Goal: Task Accomplishment & Management: Manage account settings

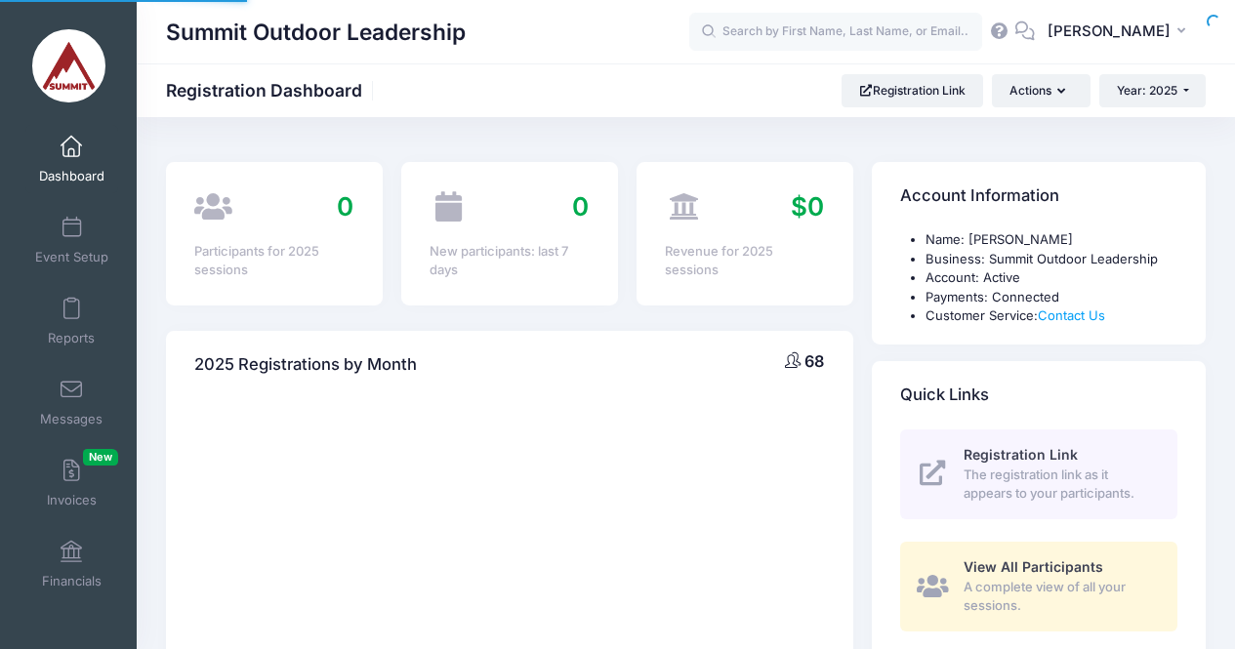
select select
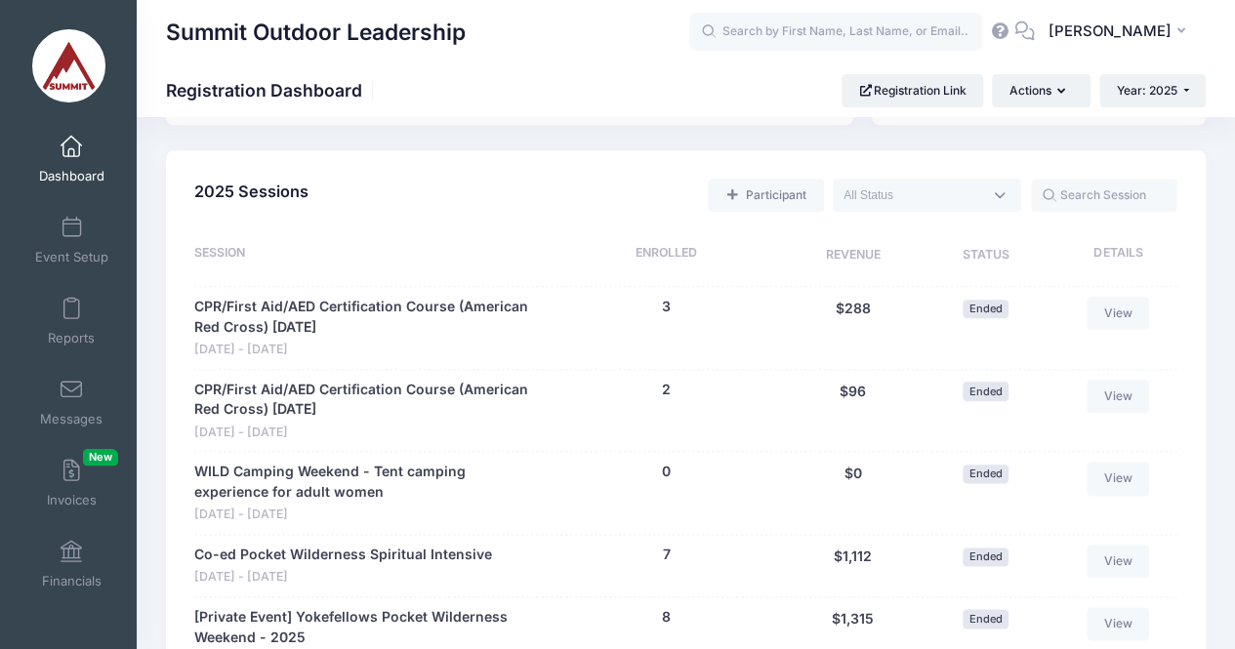
scroll to position [926, 0]
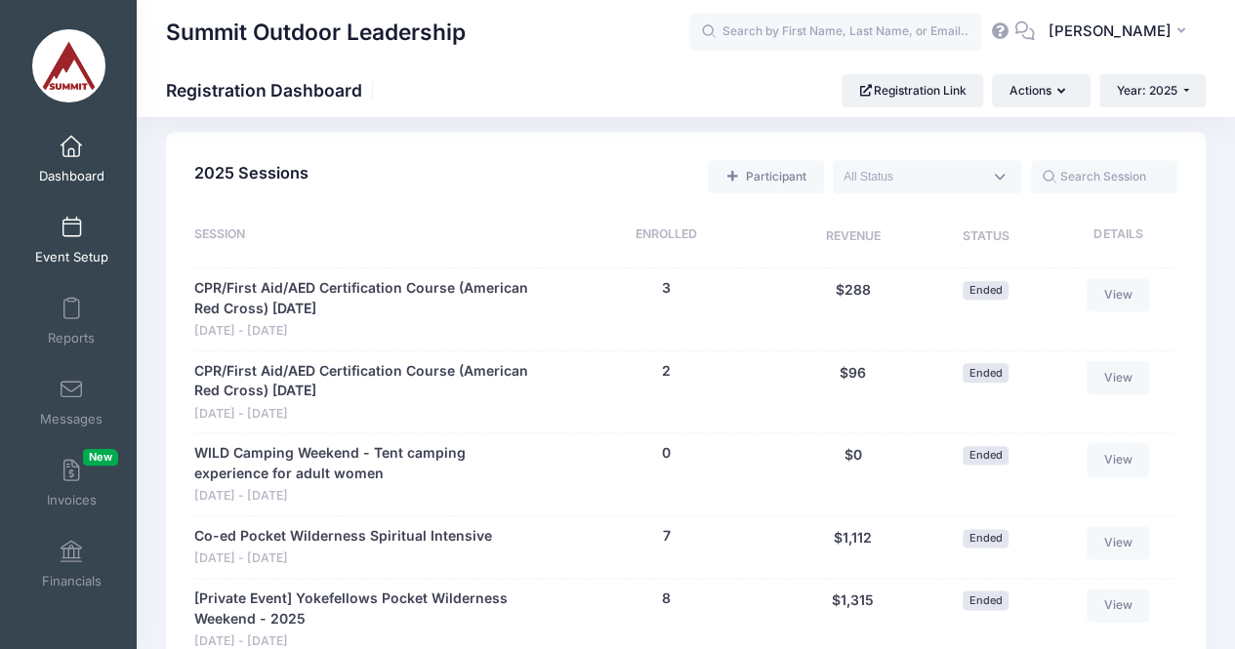
click at [71, 237] on span at bounding box center [71, 228] width 0 height 21
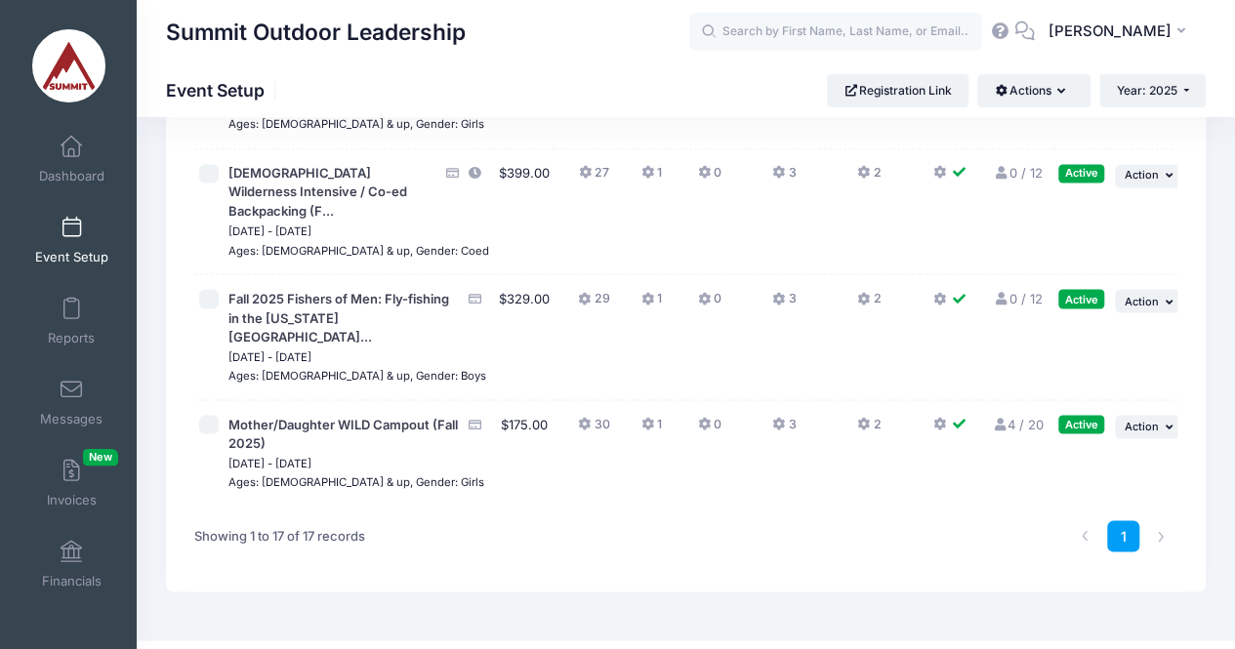
scroll to position [1743, 0]
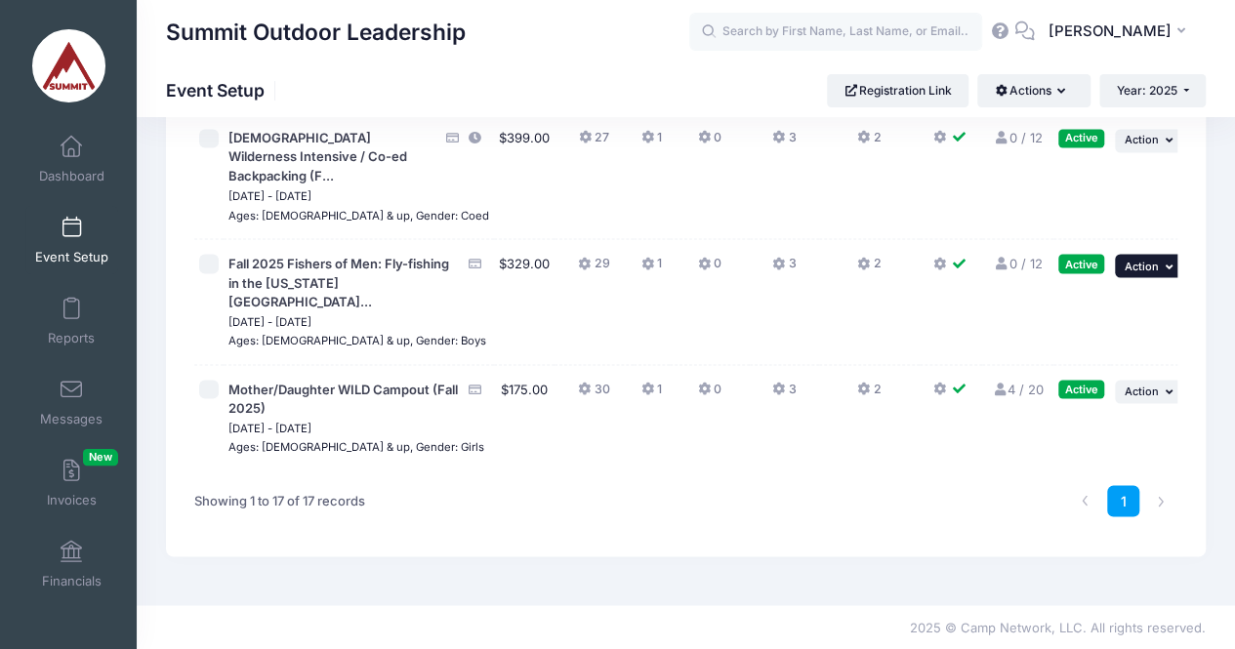
click at [1156, 277] on button "... Action" at bounding box center [1149, 265] width 68 height 23
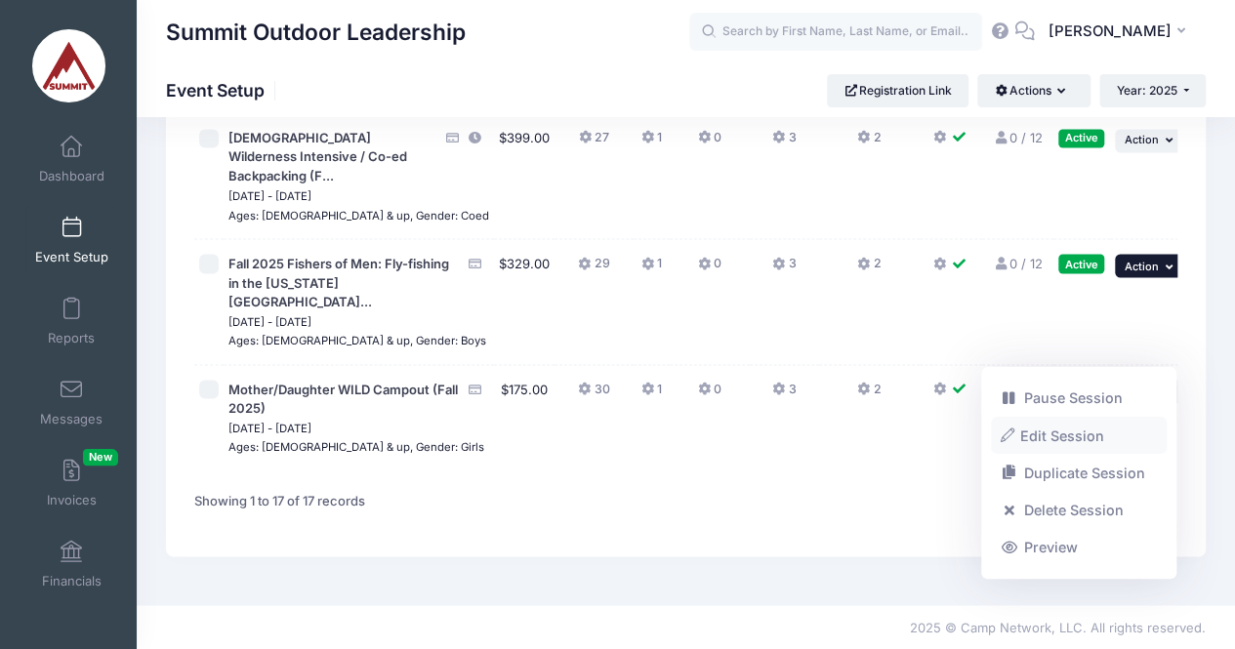
click at [1028, 430] on link "Edit Session" at bounding box center [1079, 435] width 177 height 37
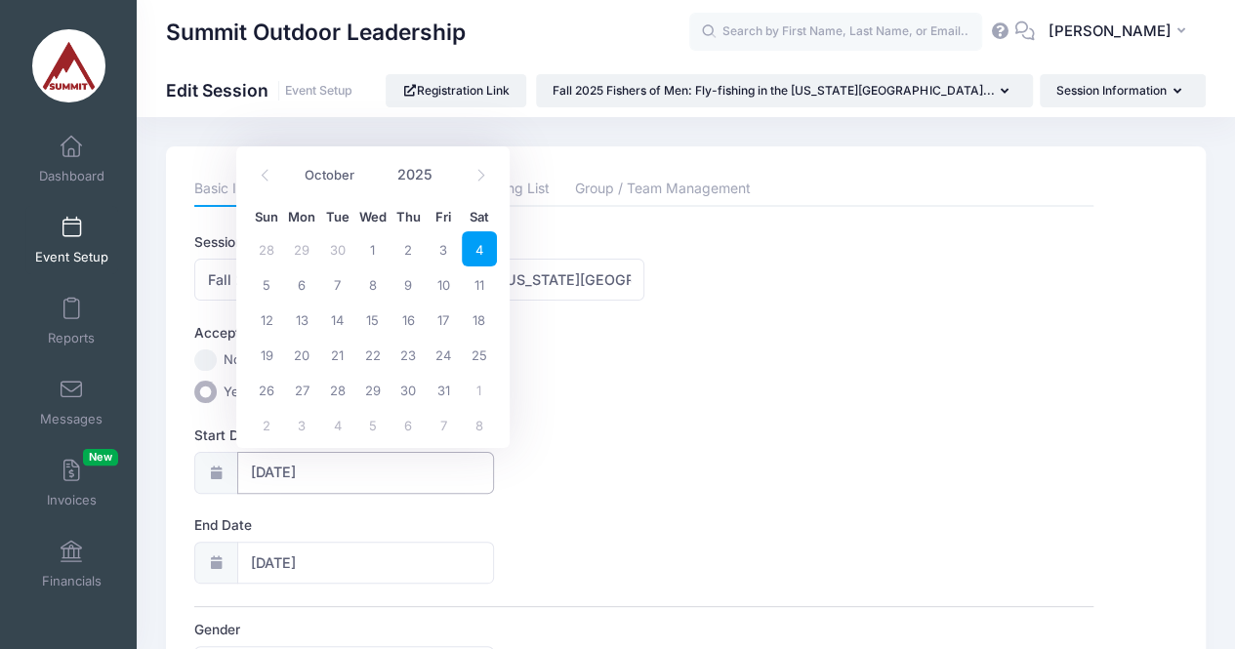
click at [314, 471] on input "10/04/2025" at bounding box center [366, 473] width 258 height 42
click at [486, 177] on icon at bounding box center [480, 175] width 13 height 13
select select "11"
click at [476, 247] on span "6" at bounding box center [479, 248] width 35 height 35
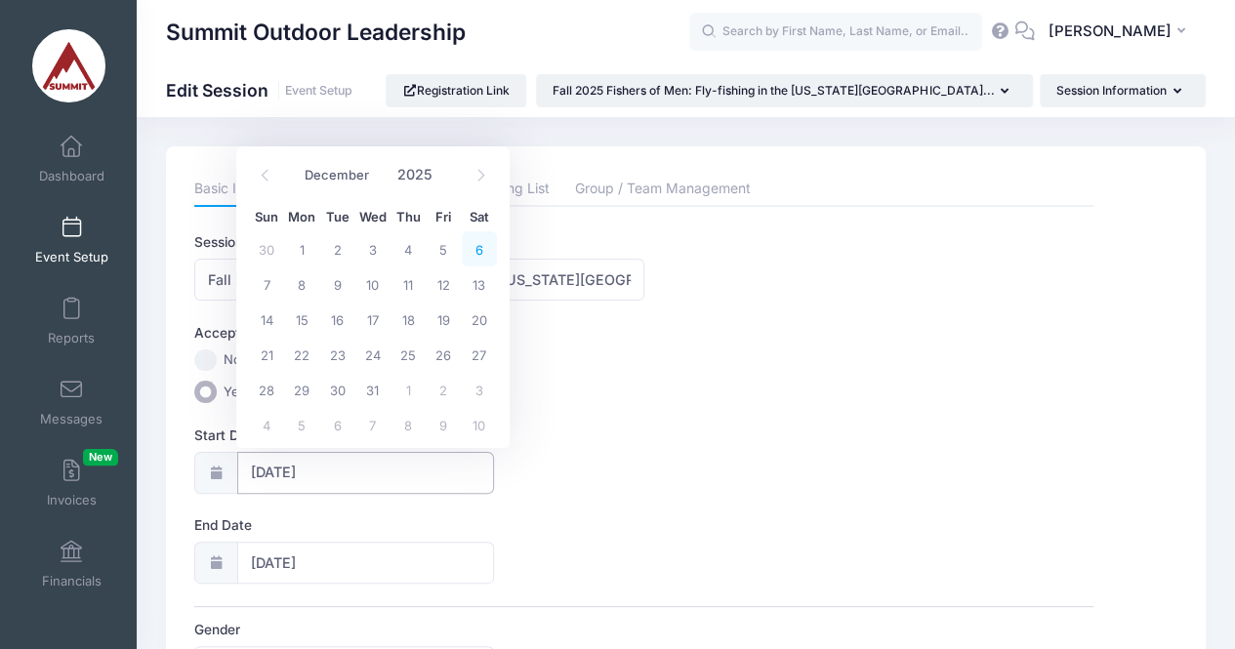
type input "12/06/2025"
type input "12/07/2025"
select select "11"
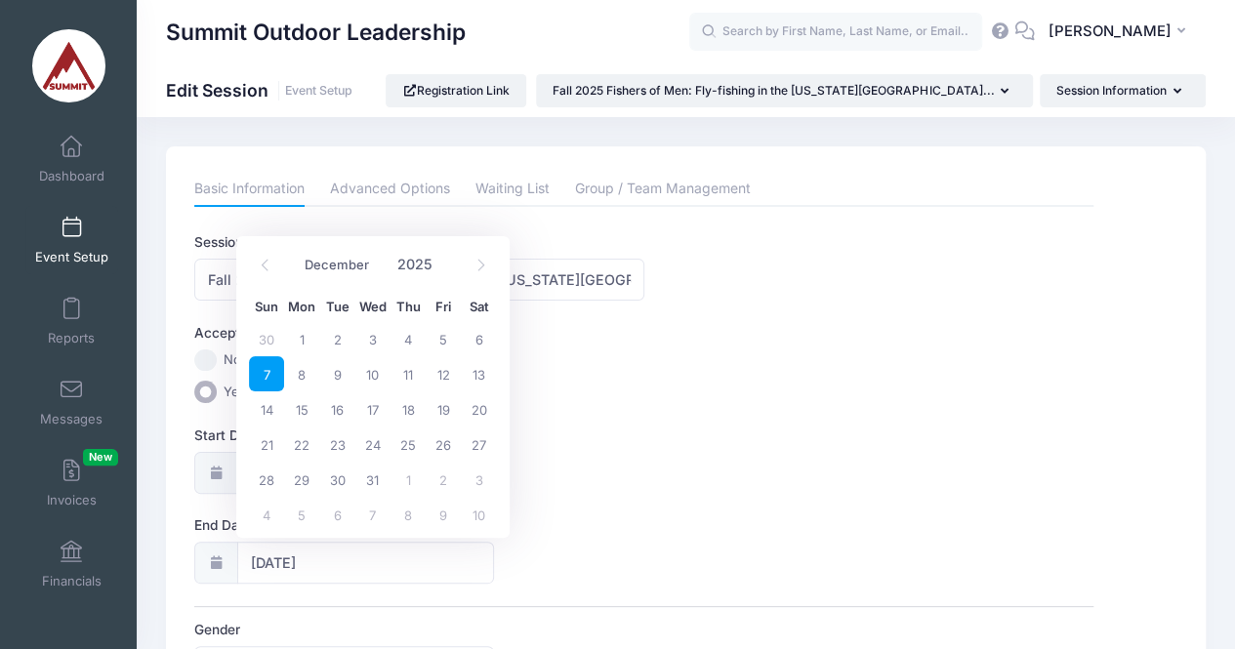
click at [266, 376] on span "7" at bounding box center [266, 373] width 35 height 35
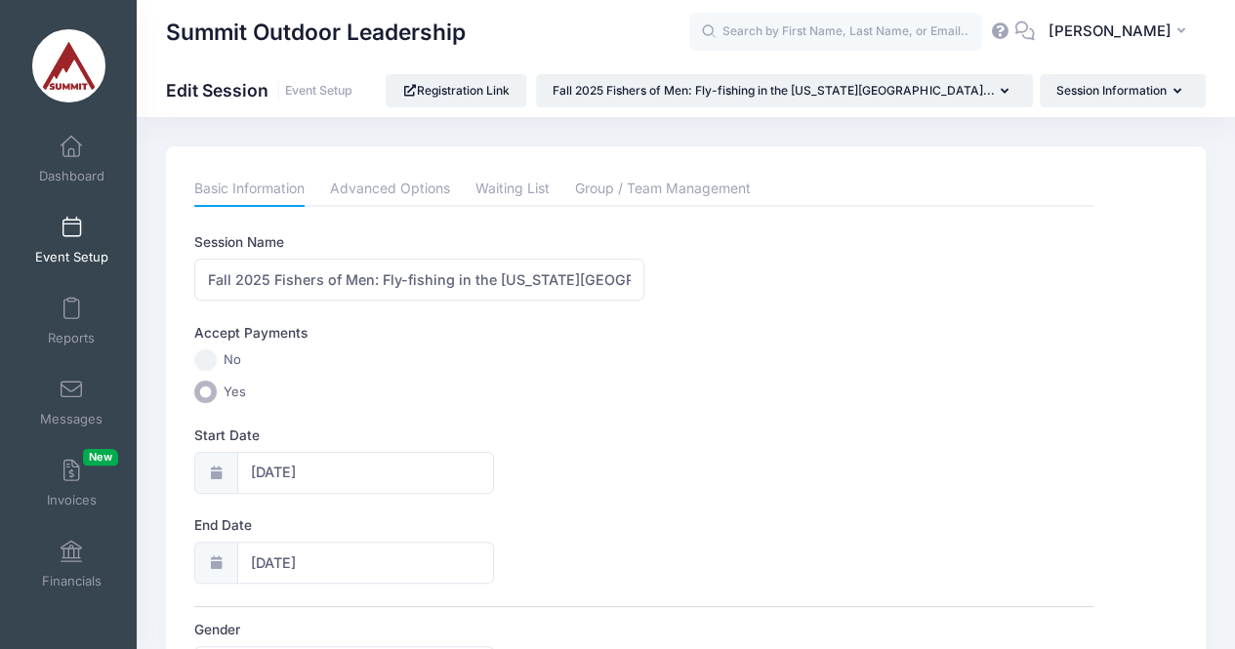
click at [266, 376] on div "Accept Payments No Yes" at bounding box center [643, 363] width 899 height 80
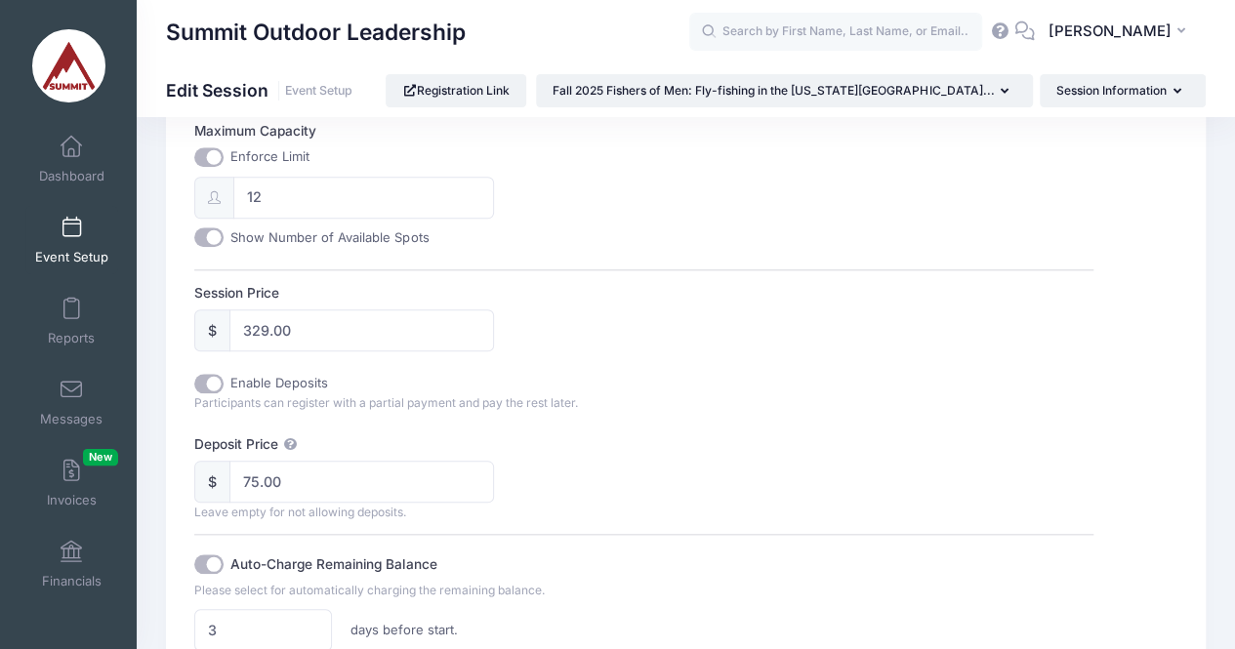
scroll to position [769, 0]
click at [258, 323] on input "329.00" at bounding box center [361, 331] width 265 height 42
type input "379.00"
click at [616, 331] on div "Session Price $ 379.00" at bounding box center [643, 318] width 899 height 68
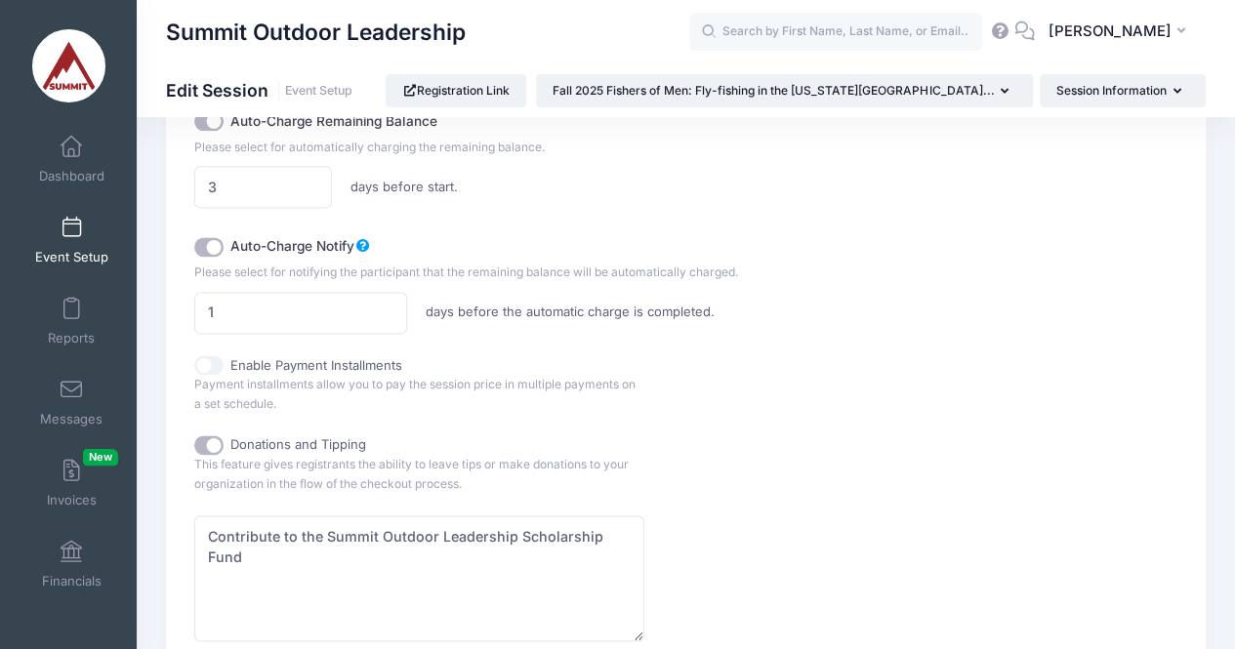
scroll to position [1214, 0]
click at [209, 355] on input "Enable Payment Installments" at bounding box center [208, 364] width 29 height 20
checkbox input "true"
checkbox input "false"
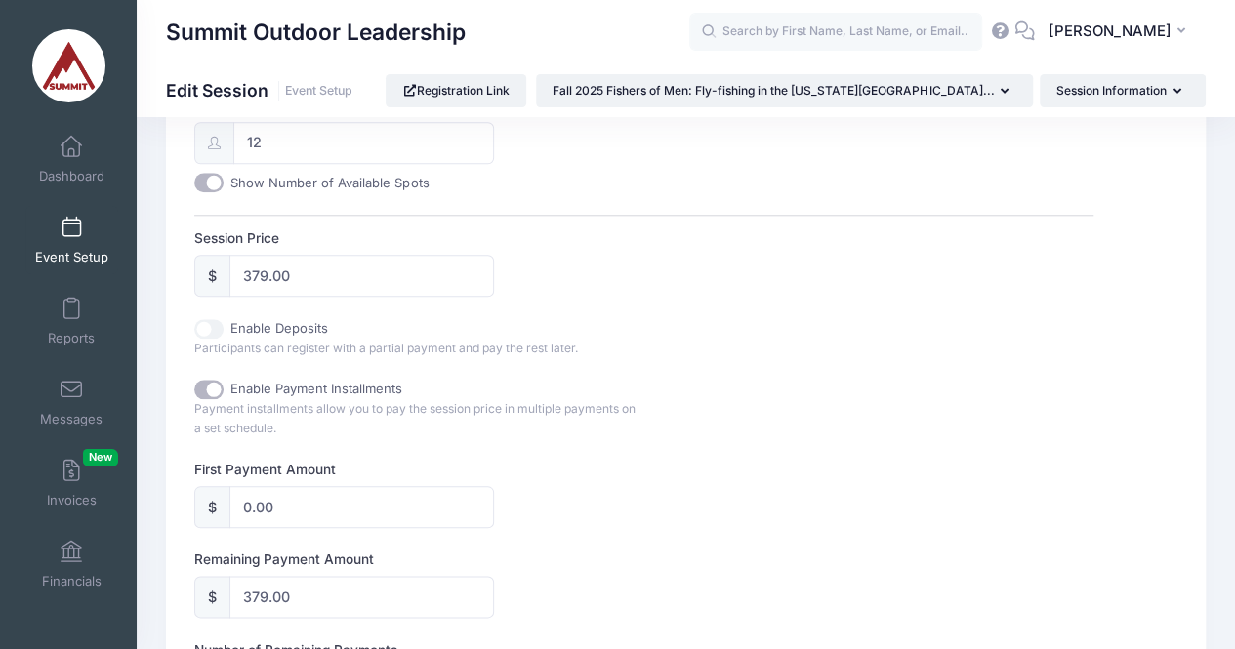
scroll to position [826, 0]
click at [211, 327] on input "Enable Deposits" at bounding box center [208, 328] width 29 height 20
checkbox input "true"
type input "75.00"
checkbox input "false"
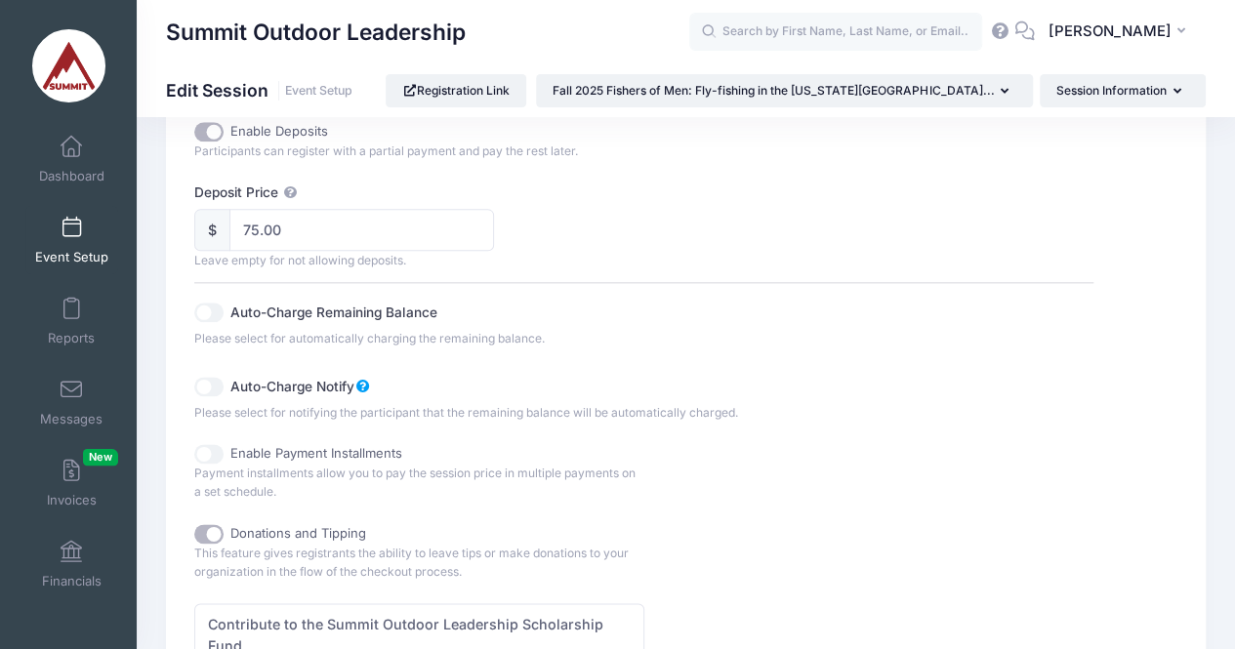
scroll to position [1047, 0]
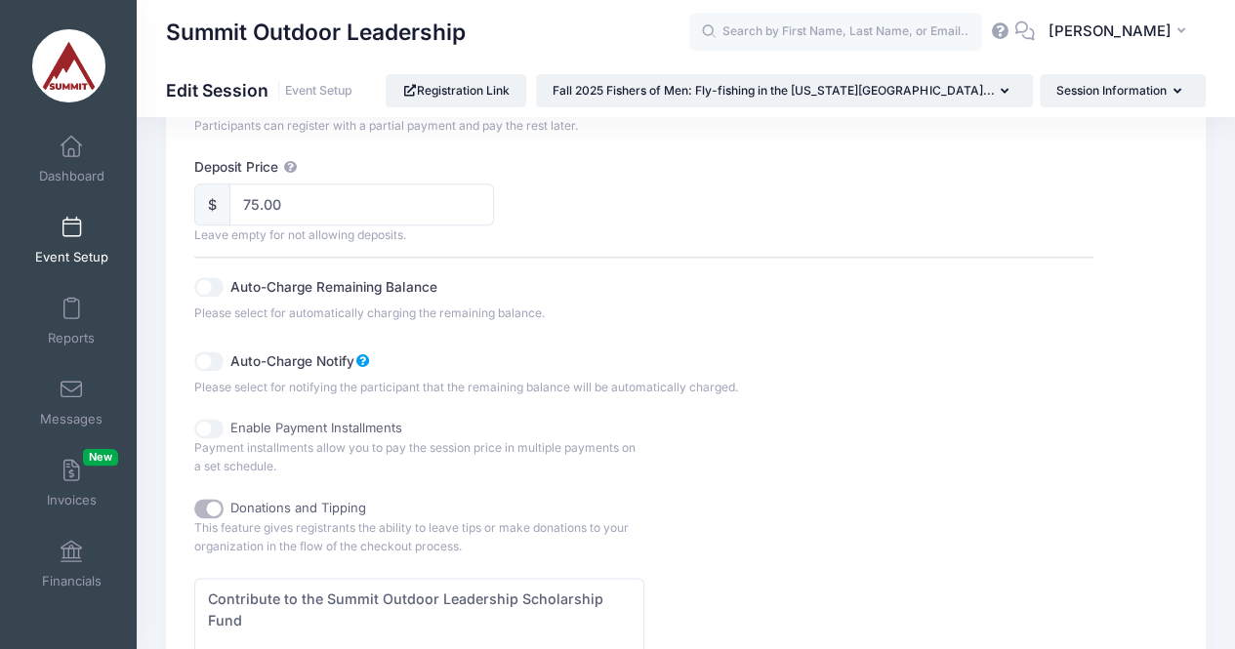
click at [209, 281] on input "Auto-Charge Remaining Balance" at bounding box center [208, 287] width 29 height 20
checkbox input "true"
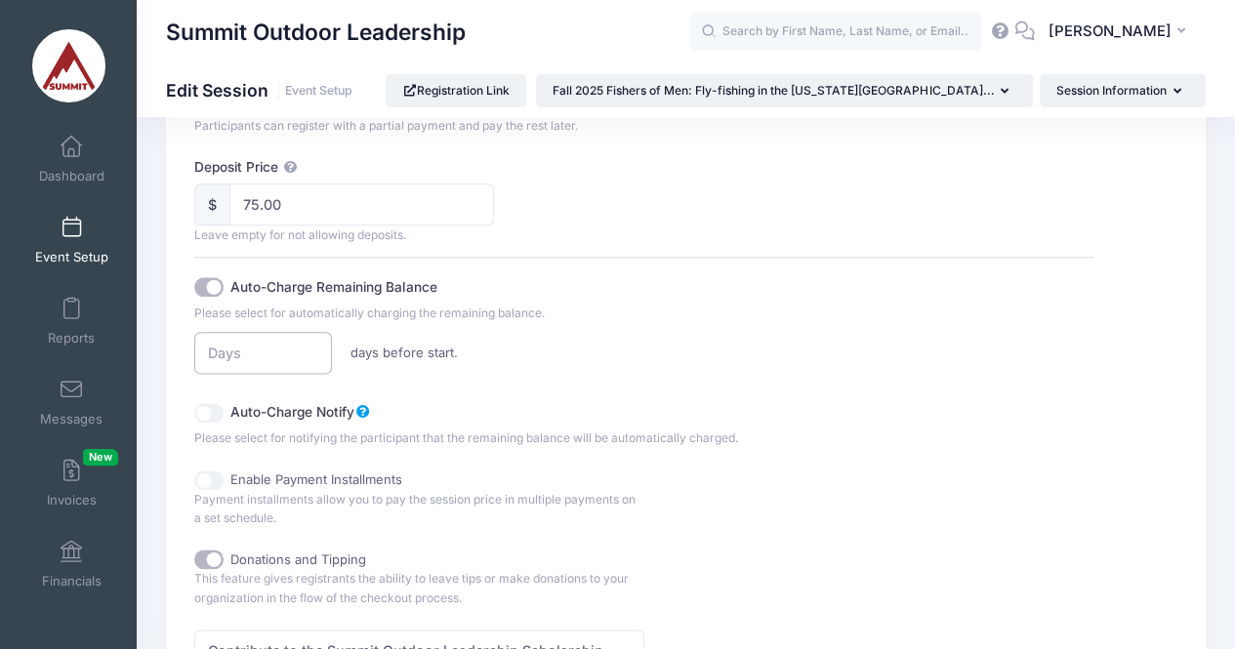
click at [252, 343] on input "number" at bounding box center [262, 353] width 137 height 42
type input "3"
click at [195, 403] on input "Auto-Charge Notify" at bounding box center [208, 413] width 29 height 20
checkbox input "true"
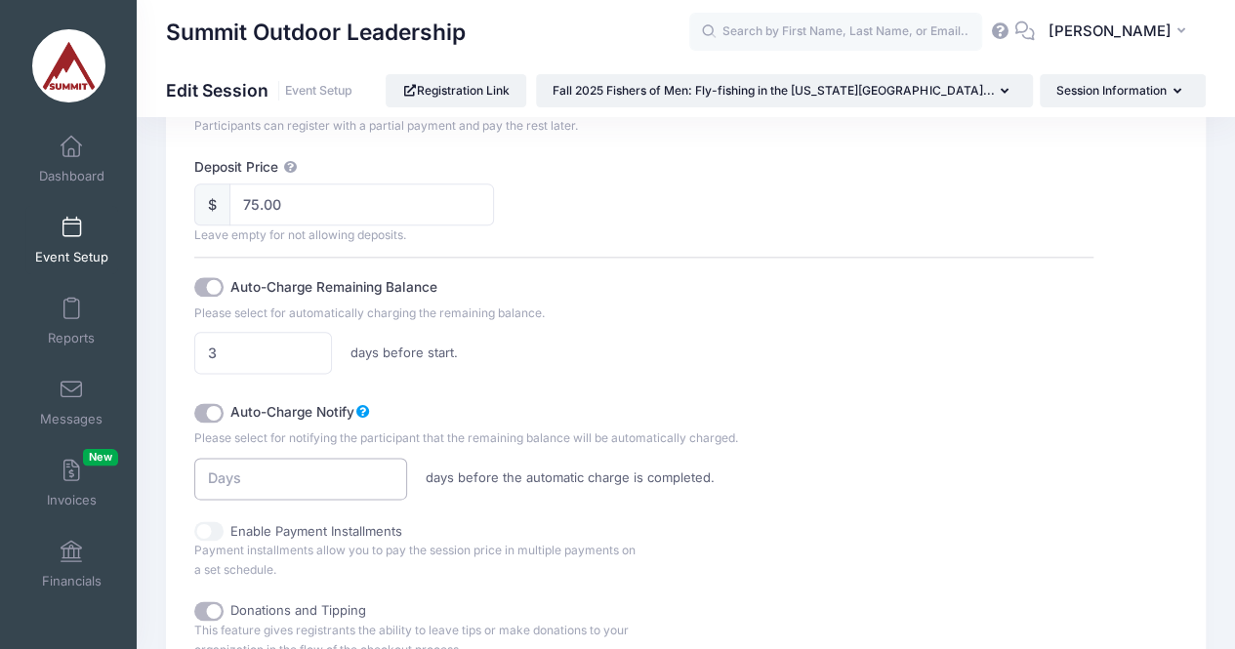
click at [263, 460] on input "number" at bounding box center [300, 479] width 212 height 42
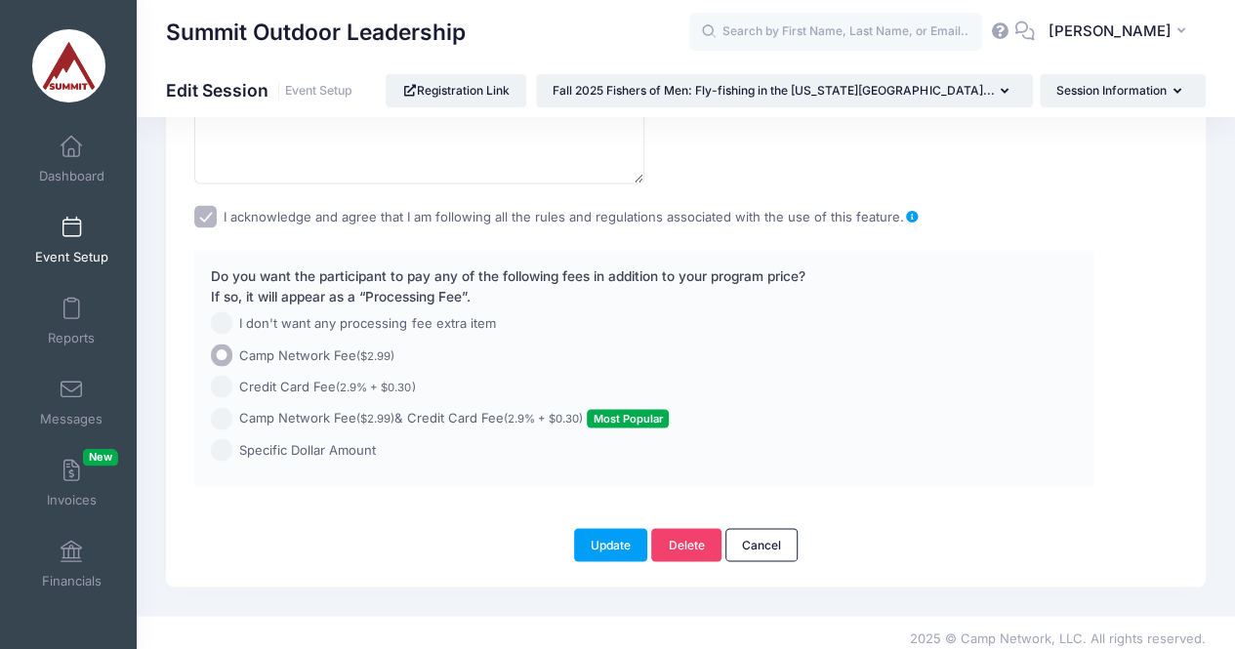
scroll to position [1674, 0]
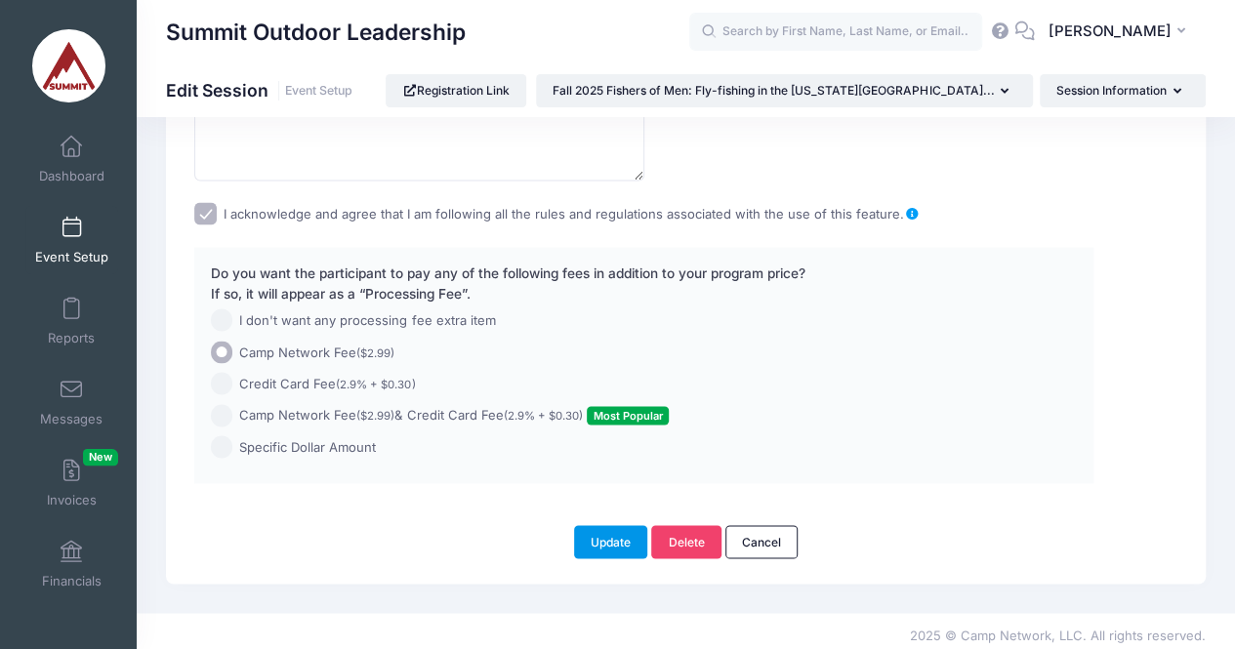
type input "3"
click at [607, 536] on button "Update" at bounding box center [611, 541] width 74 height 33
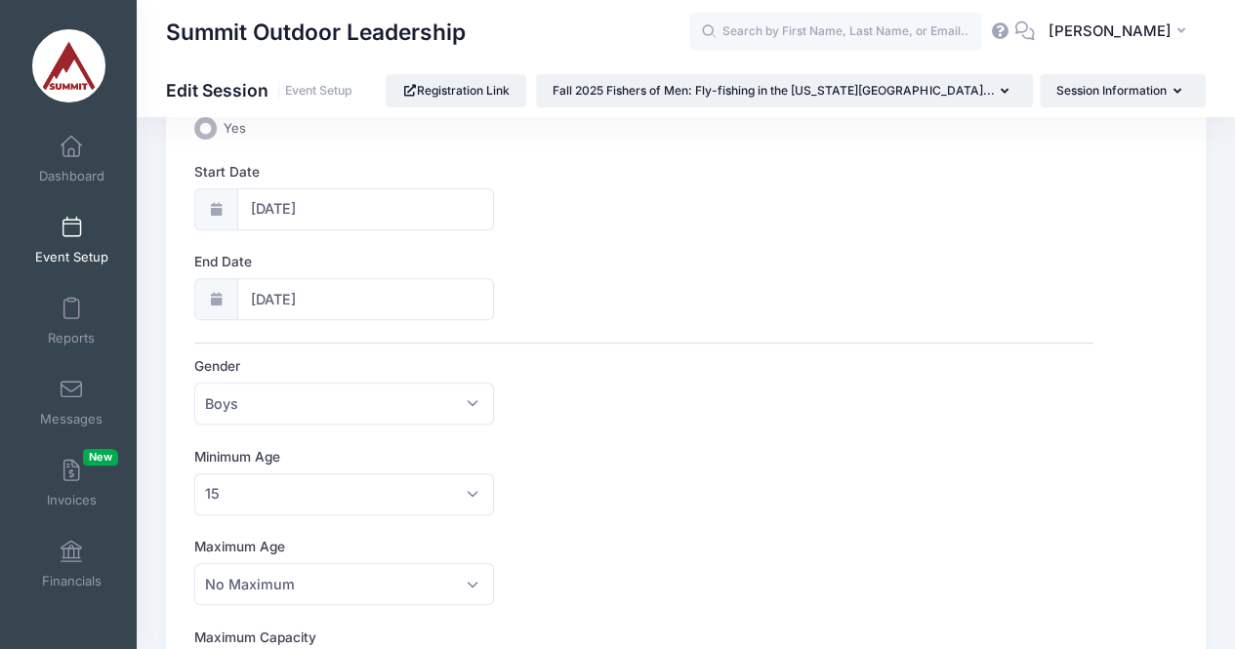
scroll to position [0, 0]
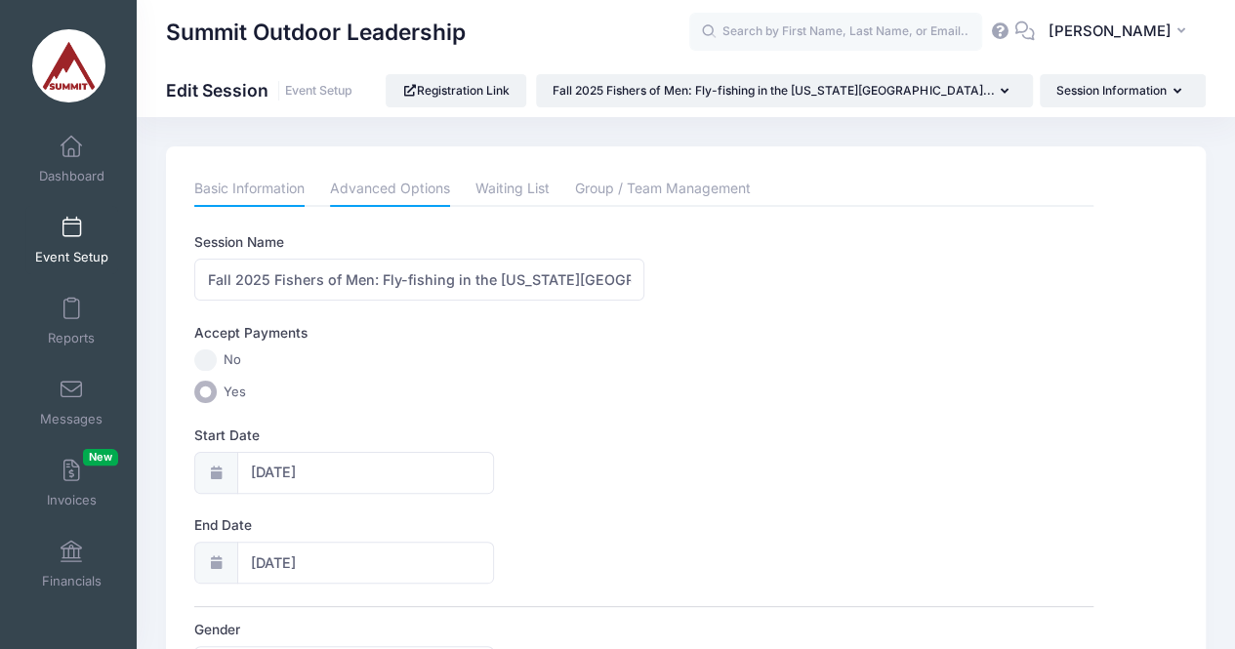
click at [412, 192] on link "Advanced Options" at bounding box center [390, 189] width 120 height 35
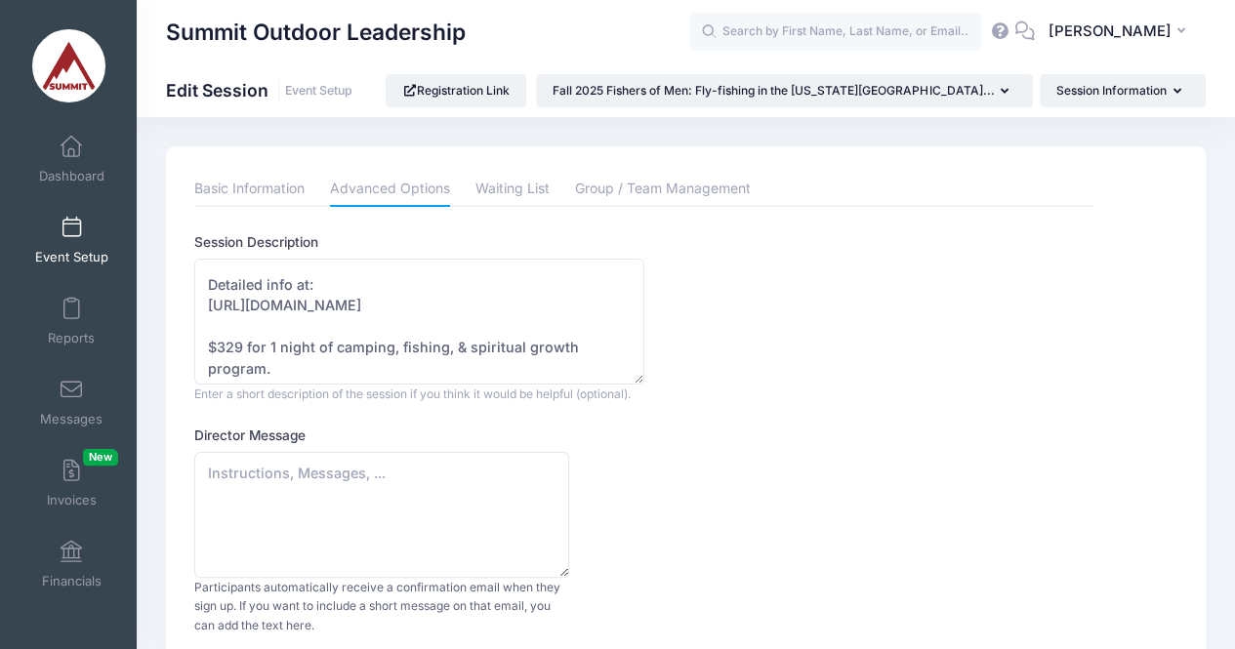
scroll to position [104, 0]
click at [232, 336] on textarea "Men’s 2-Day/1-Night Camping Weekend with Fly-fishing activities: Fishers of Men…" at bounding box center [419, 322] width 450 height 126
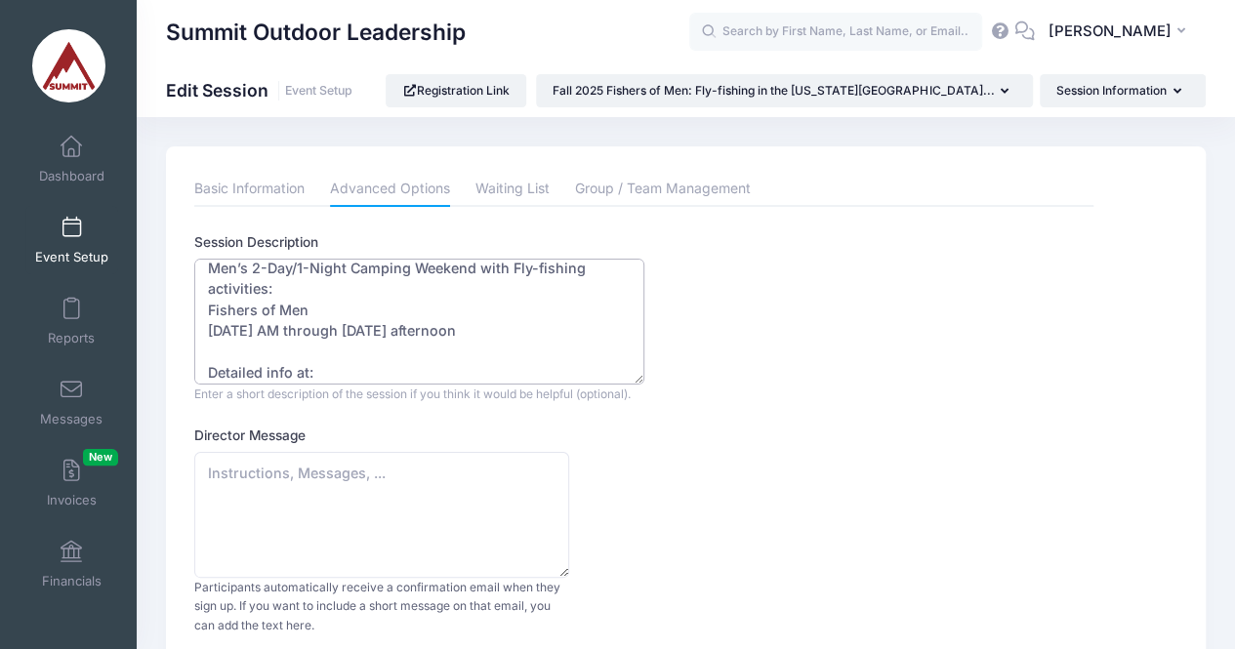
scroll to position [0, 0]
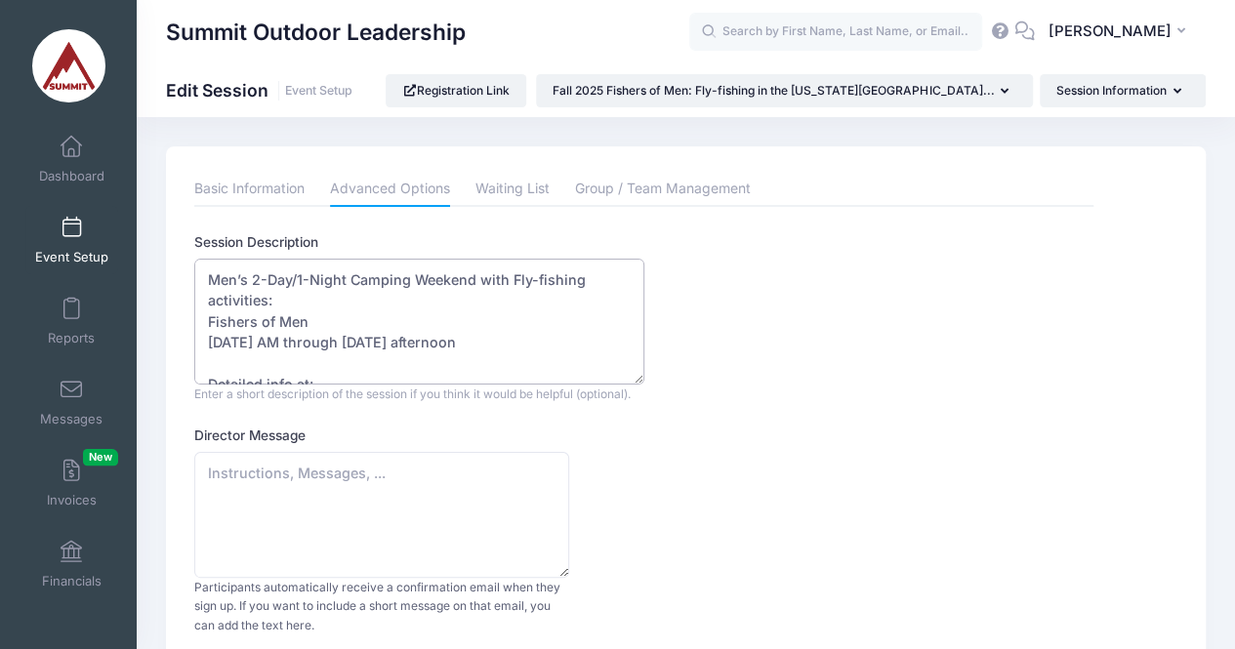
click at [467, 338] on textarea "Men’s 2-Day/1-Night Camping Weekend with Fly-fishing activities: Fishers of Men…" at bounding box center [419, 322] width 450 height 126
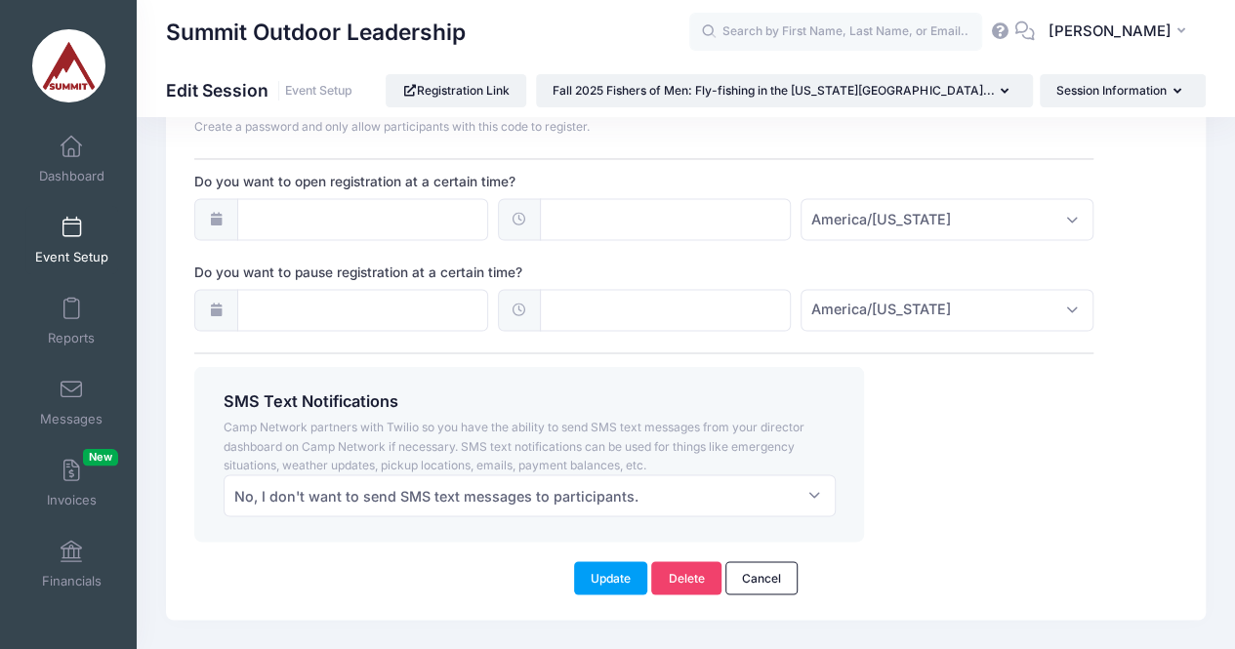
scroll to position [1538, 0]
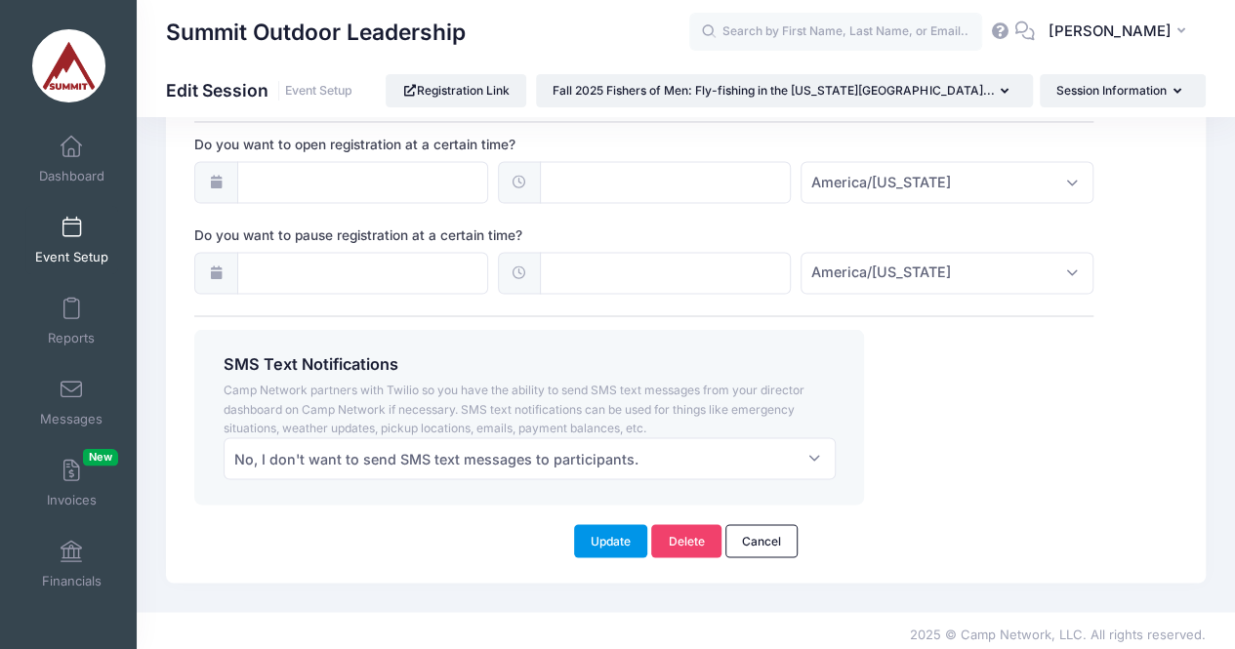
type textarea "Men’s 2-Day/1-Night Camping Weekend with Fly-fishing activities: Fishers of Men…"
click at [608, 525] on button "Update" at bounding box center [611, 540] width 74 height 33
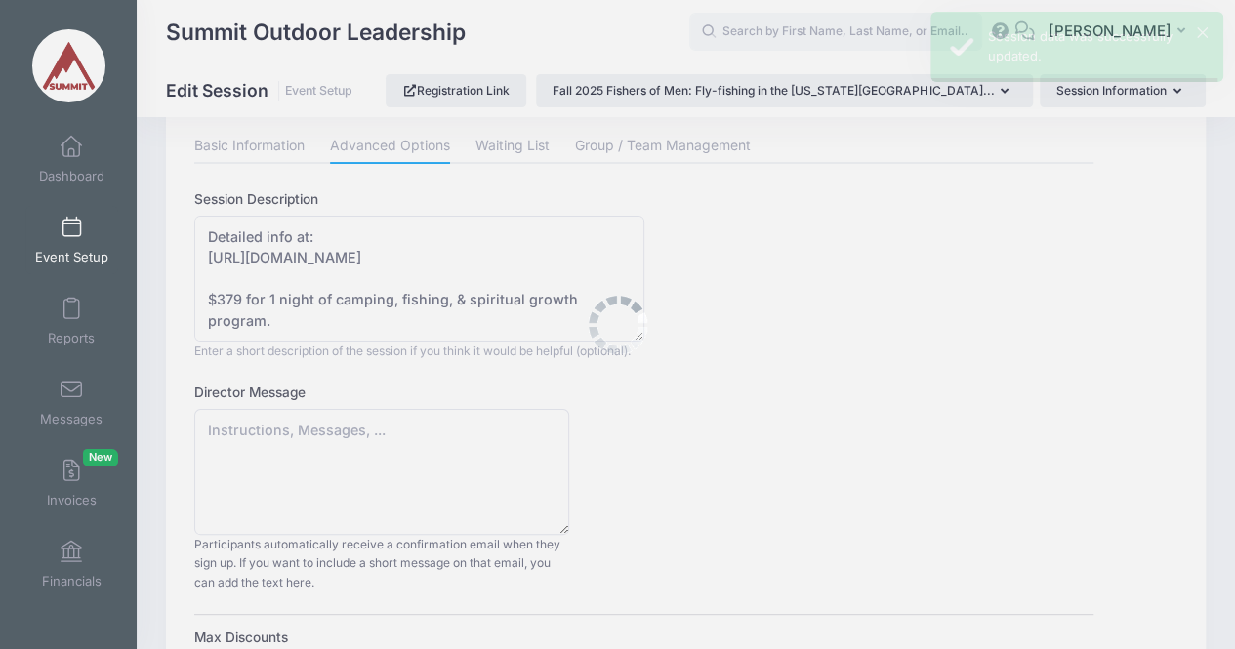
scroll to position [0, 0]
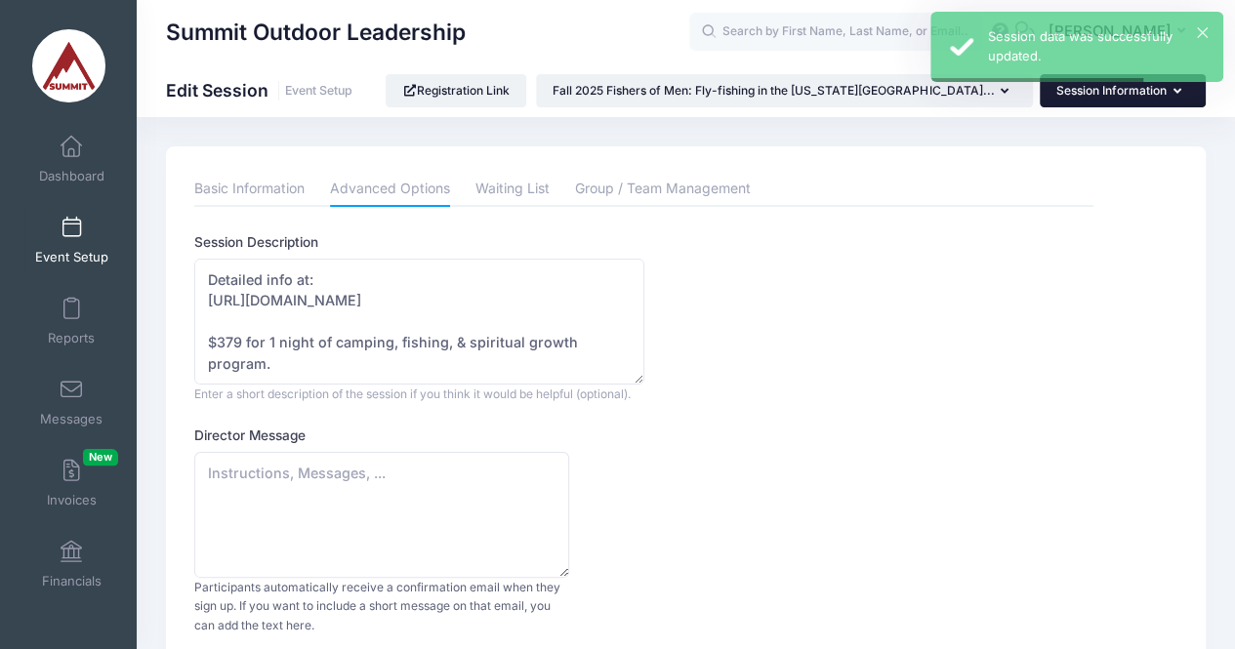
click at [1095, 95] on button "Session Information" at bounding box center [1123, 90] width 166 height 33
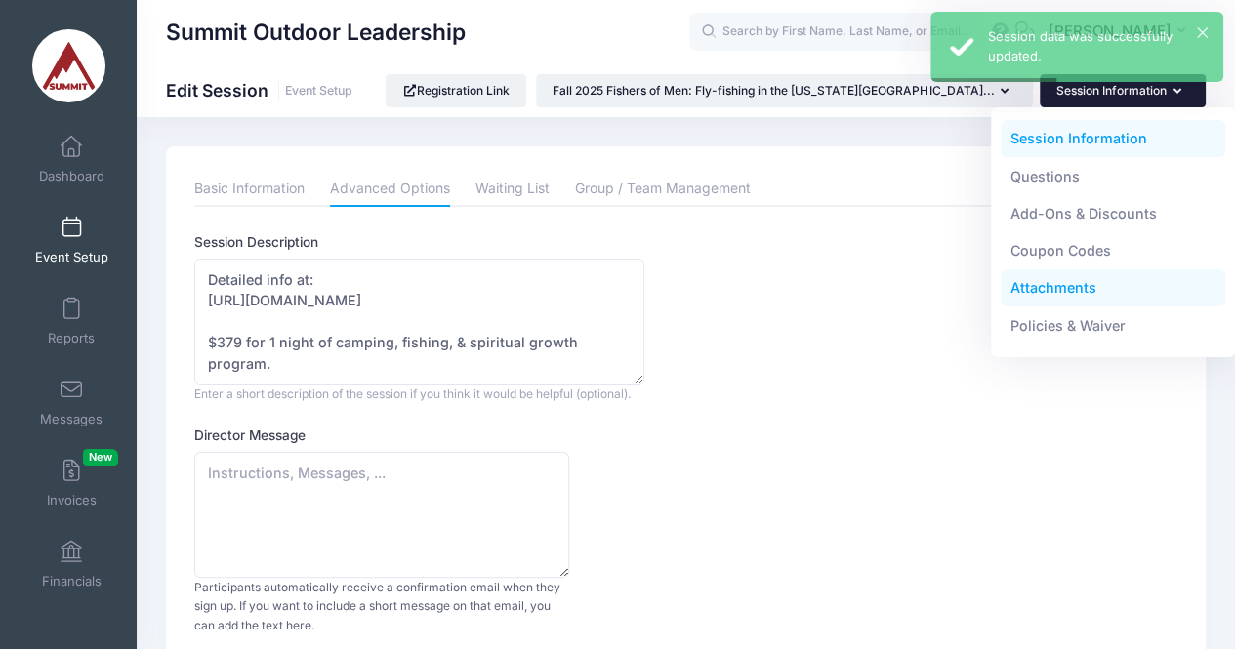
click at [1056, 283] on link "Attachments" at bounding box center [1113, 287] width 225 height 37
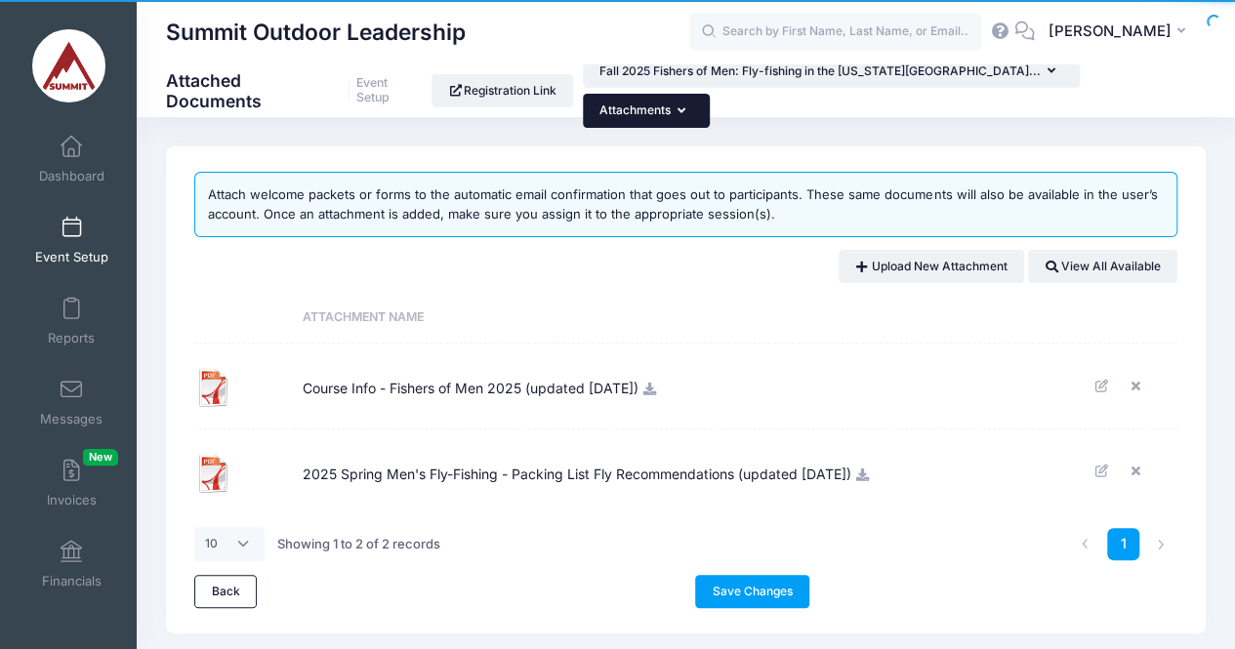
click at [710, 94] on button "Attachments" at bounding box center [646, 110] width 127 height 33
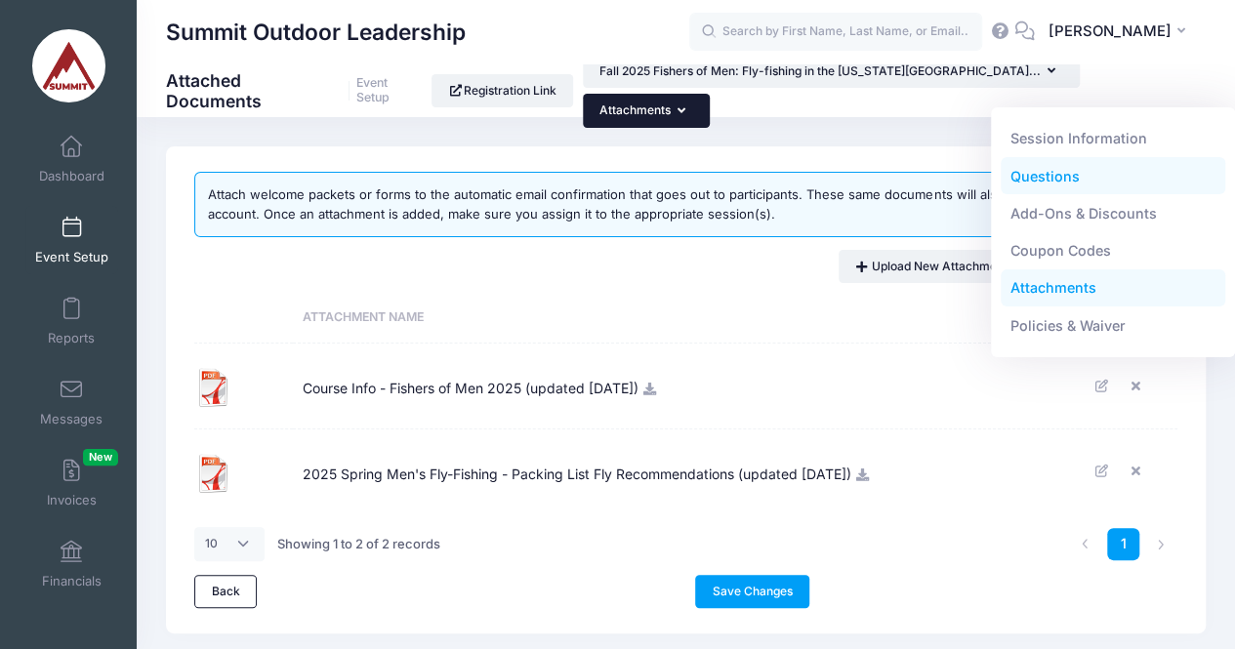
click at [1062, 163] on link "Questions" at bounding box center [1113, 175] width 225 height 37
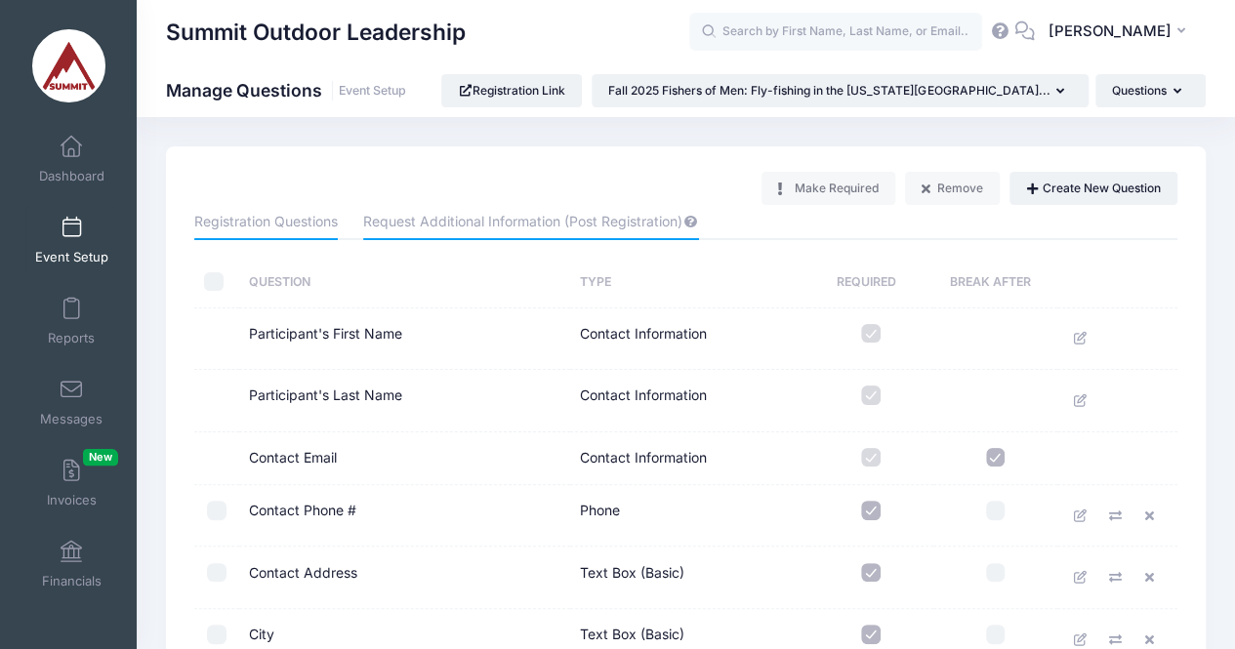
click at [484, 229] on link "Request Additional Information (Post Registration)" at bounding box center [530, 222] width 335 height 35
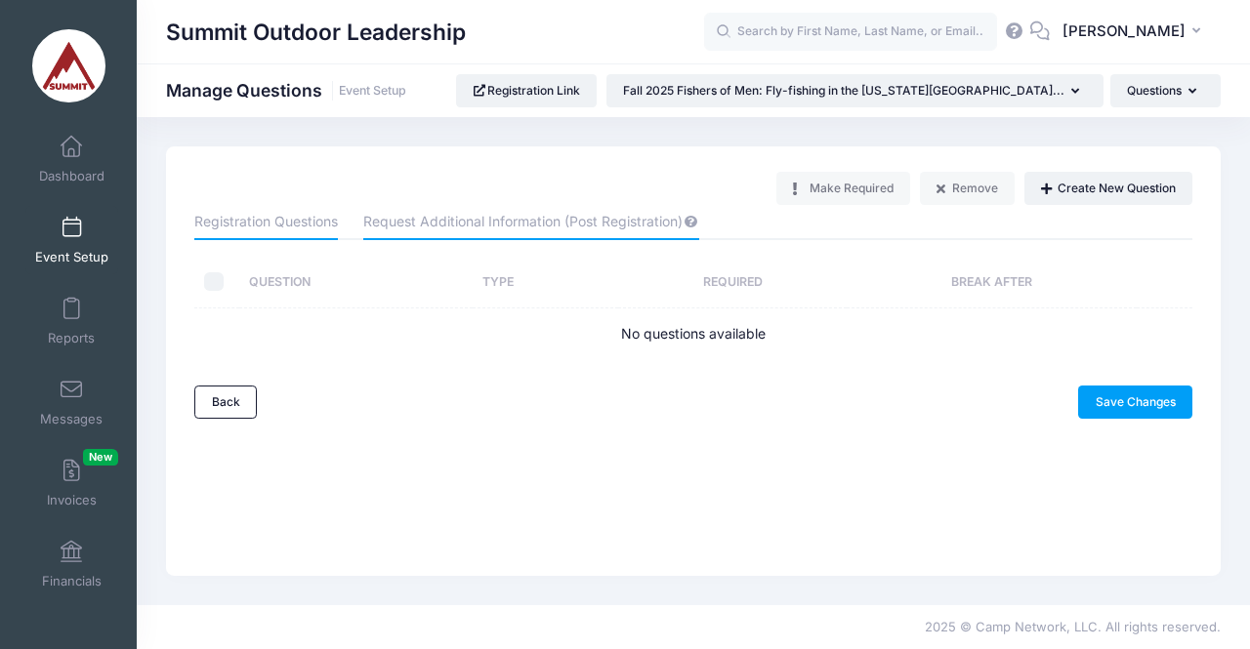
click at [271, 230] on link "Registration Questions" at bounding box center [265, 222] width 143 height 35
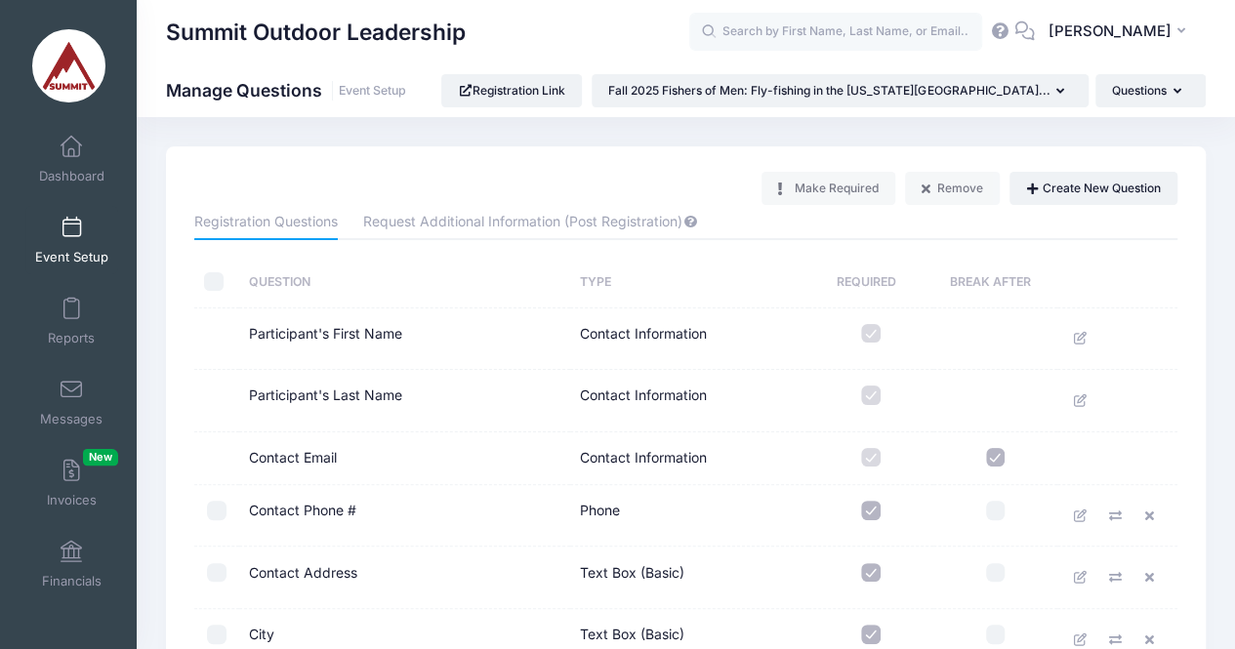
click at [71, 235] on span at bounding box center [71, 228] width 0 height 21
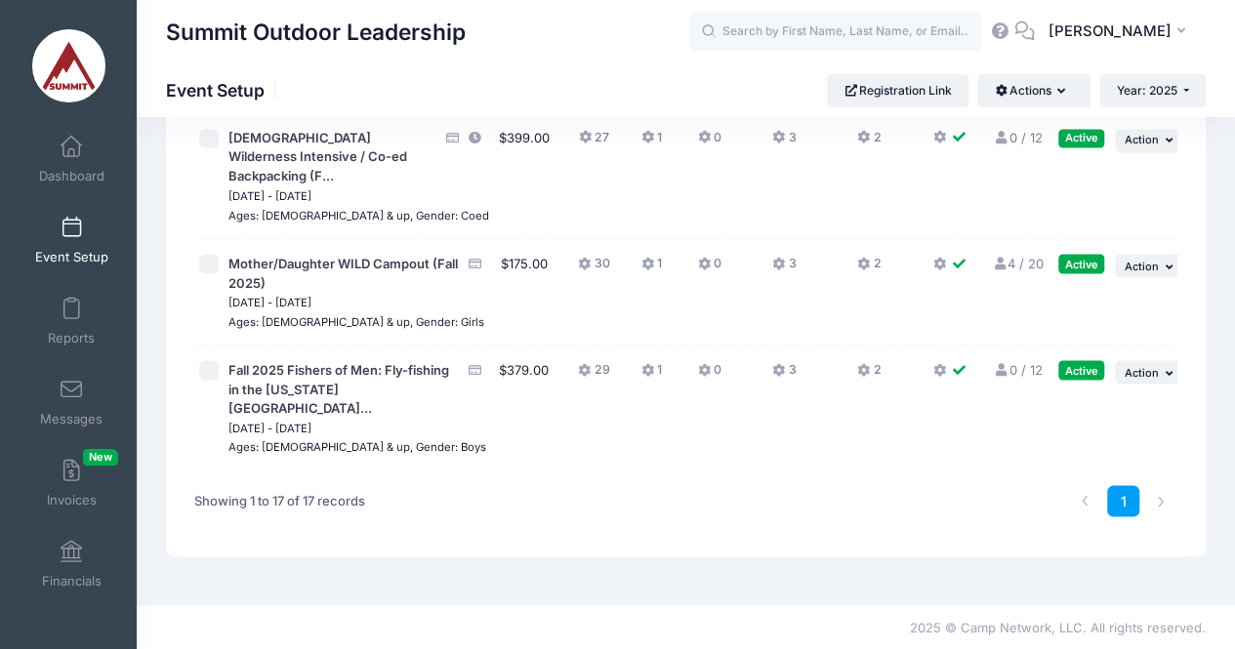
scroll to position [1779, 0]
click at [1166, 378] on icon "button" at bounding box center [1172, 372] width 12 height 11
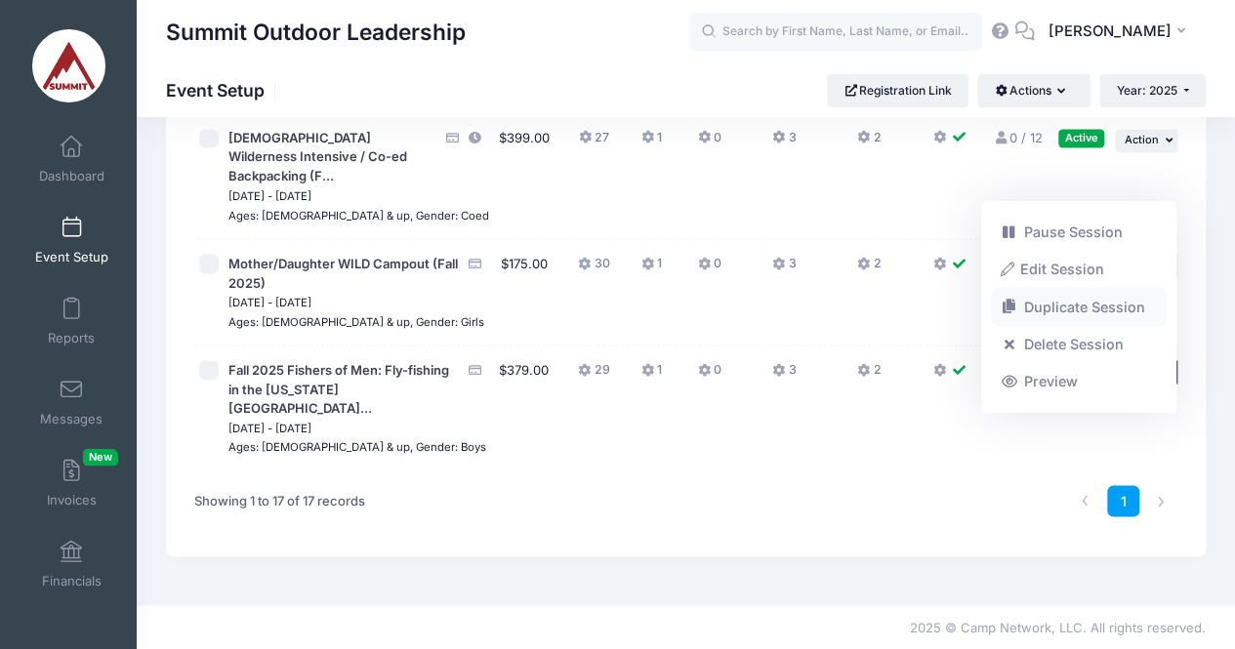
click at [1075, 310] on link "Duplicate Session" at bounding box center [1079, 307] width 177 height 37
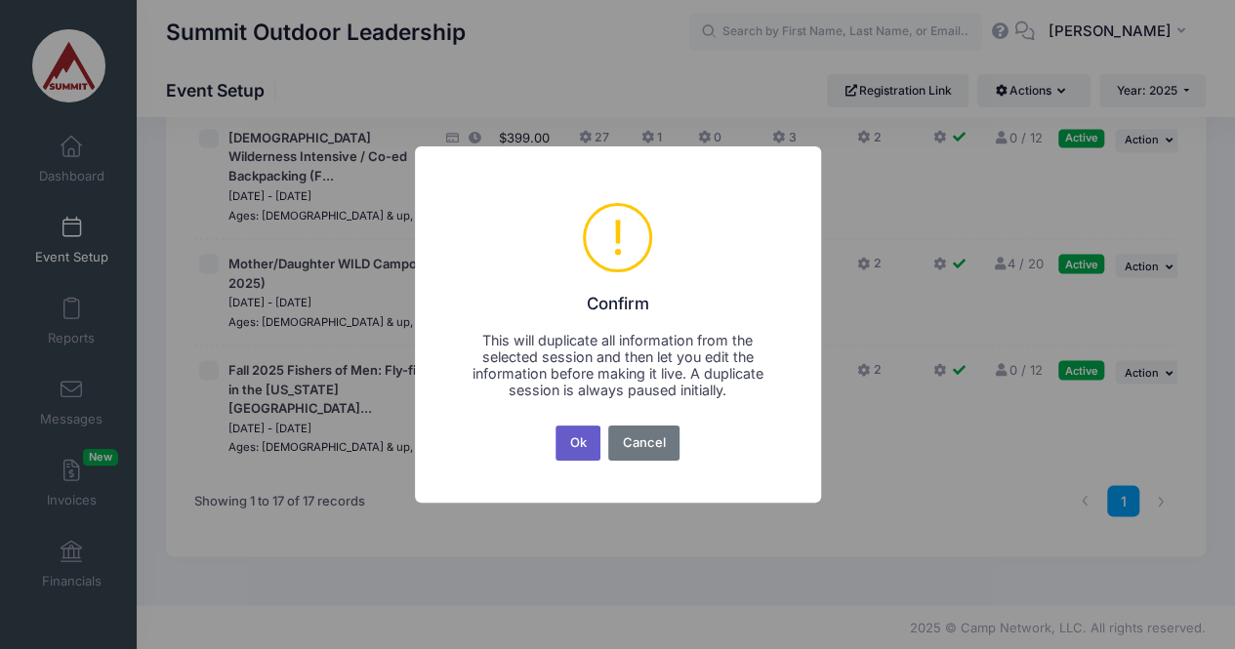
click at [583, 445] on button "Ok" at bounding box center [577, 443] width 45 height 35
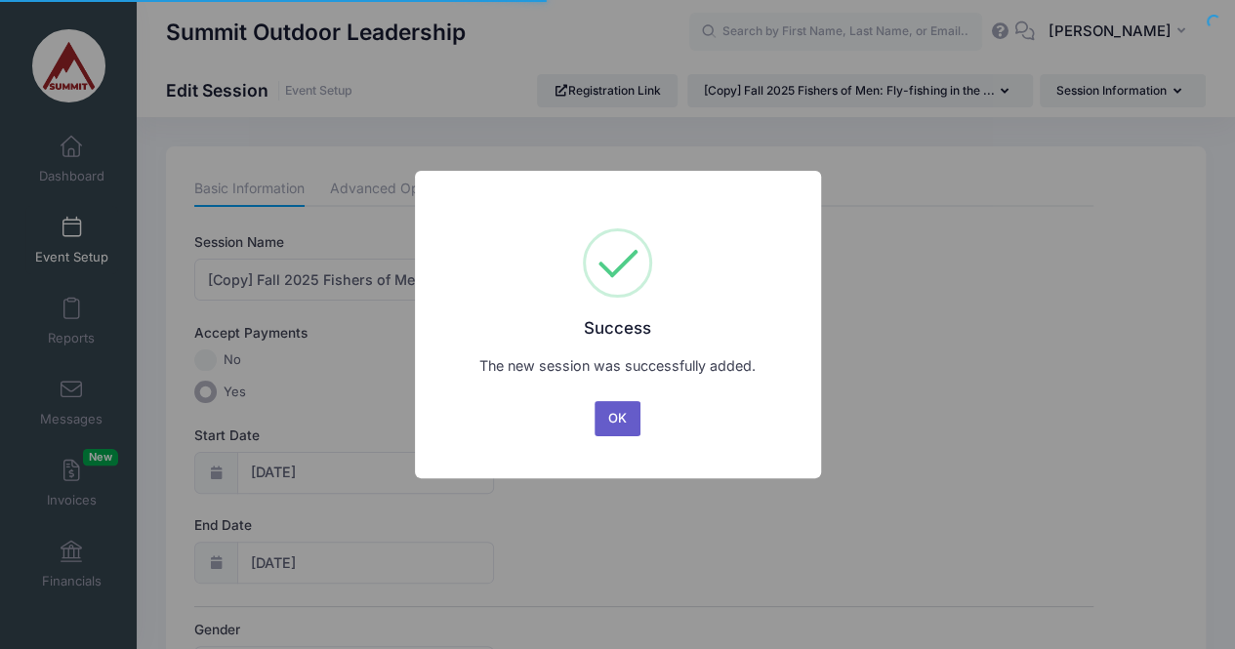
click at [619, 421] on button "OK" at bounding box center [617, 418] width 47 height 35
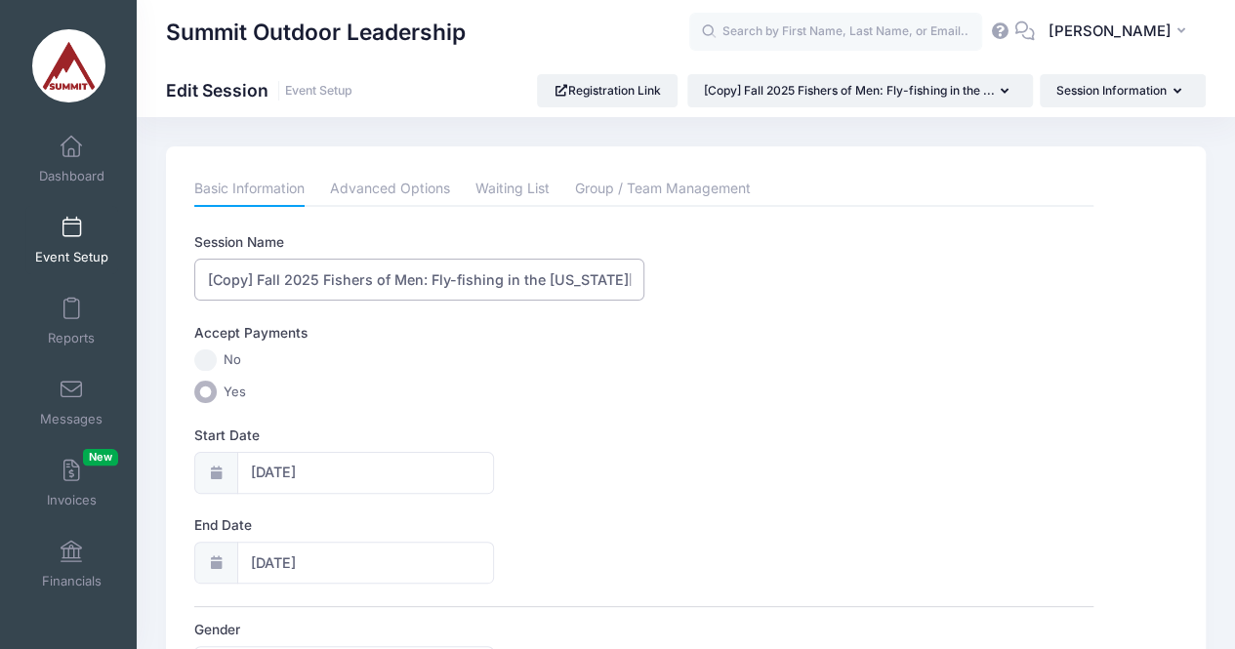
click at [284, 279] on input "[Copy] Fall 2025 Fishers of Men: Fly-fishing in the Texas Hill Country" at bounding box center [419, 280] width 450 height 42
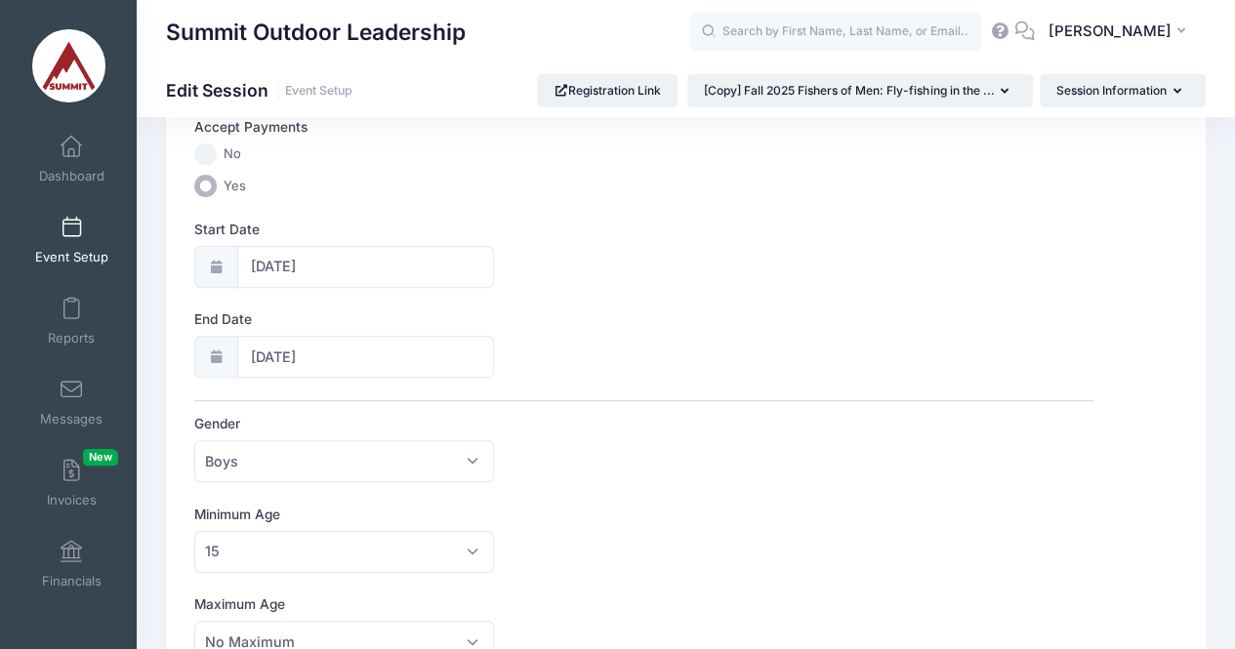
scroll to position [211, 0]
type input "Spring 2026 Fishers of Men: Fly-fishing in the Texas Hill Country"
click at [342, 266] on input "12/06/2025" at bounding box center [366, 262] width 258 height 42
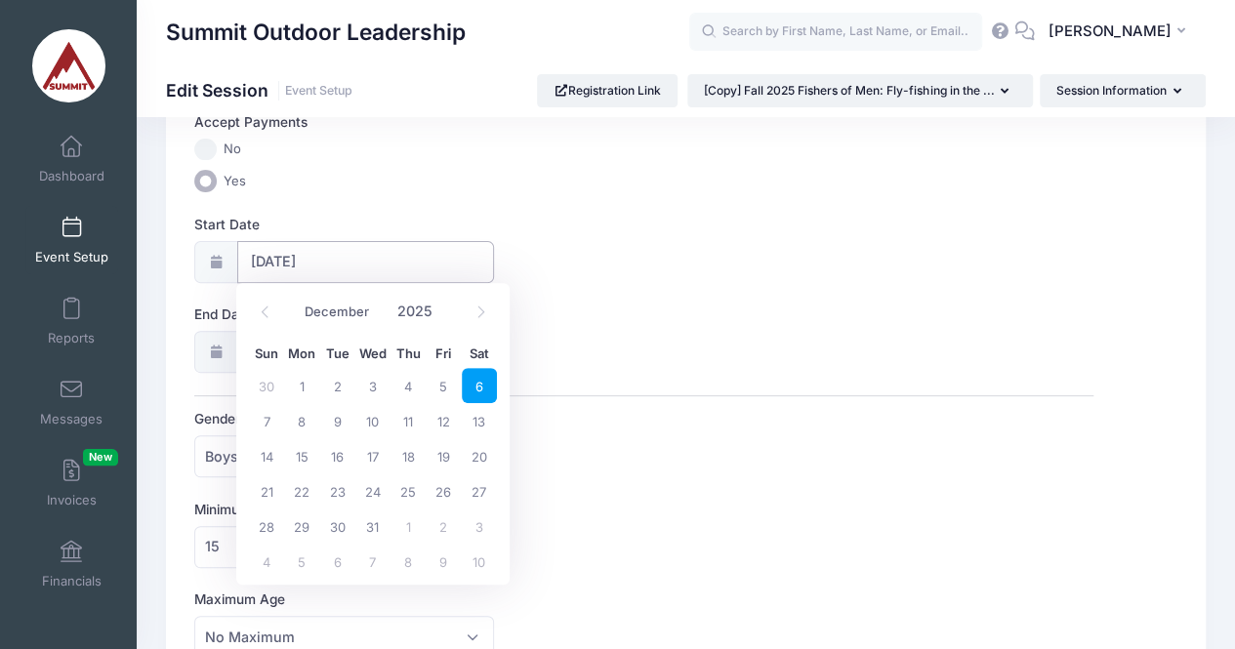
scroll to position [0, 0]
click at [489, 316] on span at bounding box center [481, 312] width 32 height 33
select select "0"
type input "2026"
click at [489, 316] on span at bounding box center [481, 312] width 32 height 33
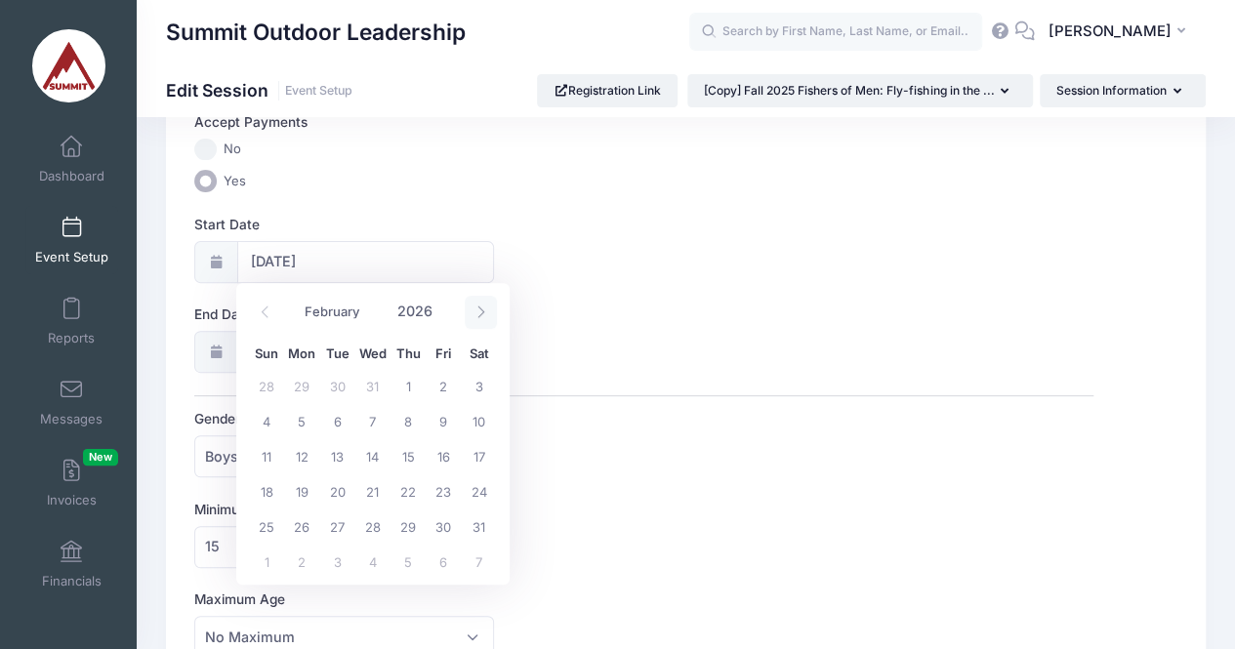
click at [489, 316] on span at bounding box center [481, 312] width 32 height 33
select select "3"
click at [476, 384] on span "4" at bounding box center [479, 385] width 35 height 35
type input "04/04/2026"
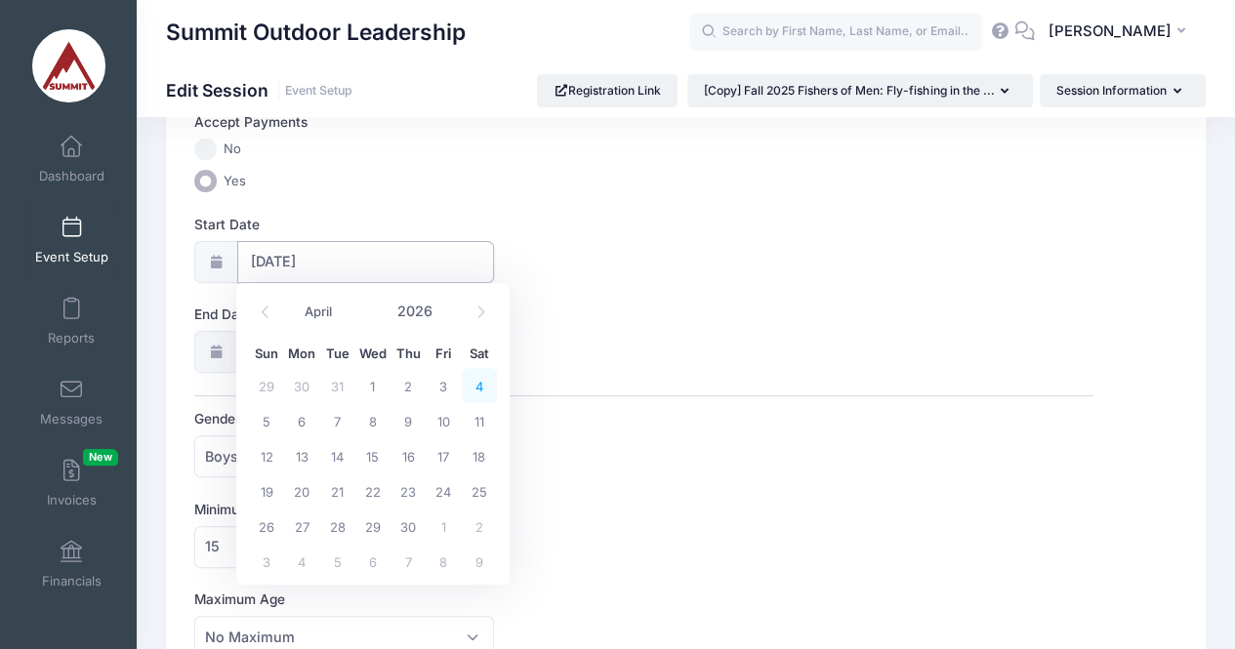
type input "04/05/2026"
type input "2026"
select select "3"
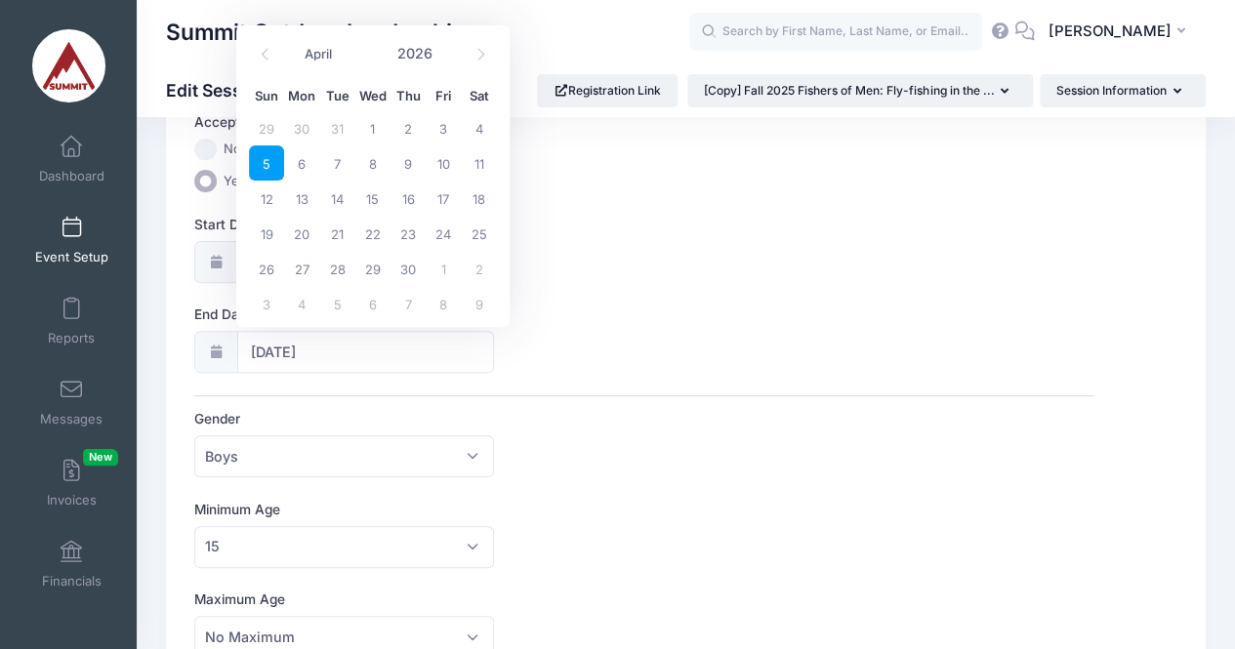
click at [269, 167] on span "5" at bounding box center [266, 162] width 35 height 35
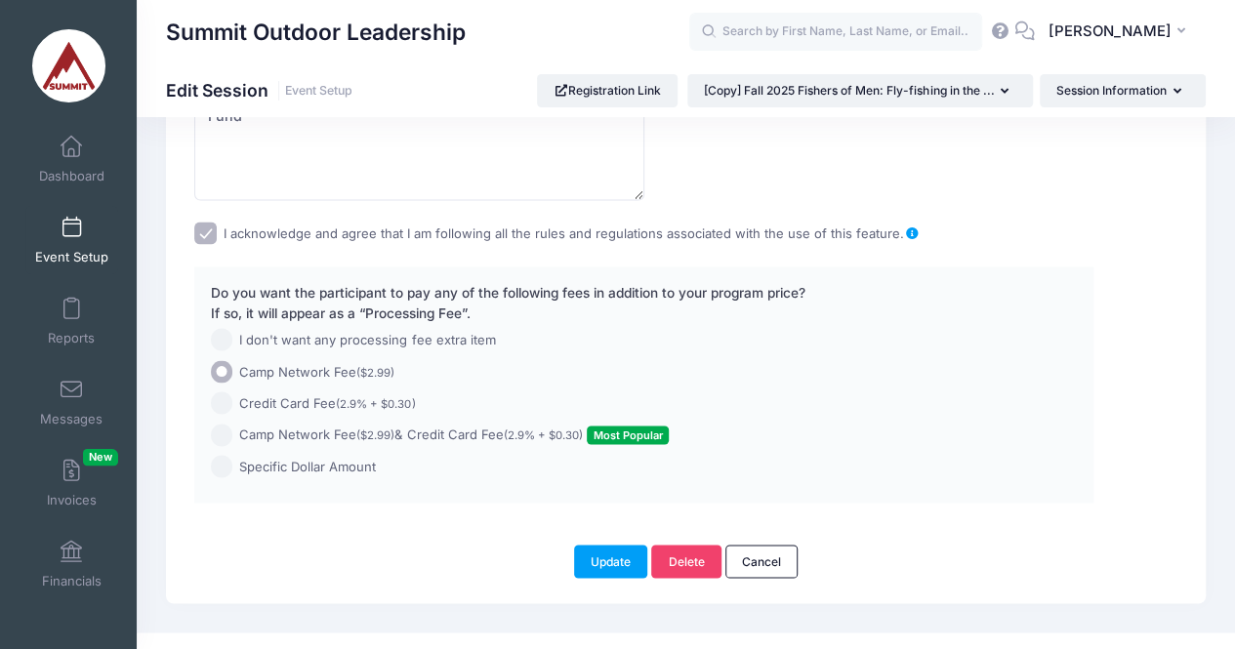
scroll to position [1674, 0]
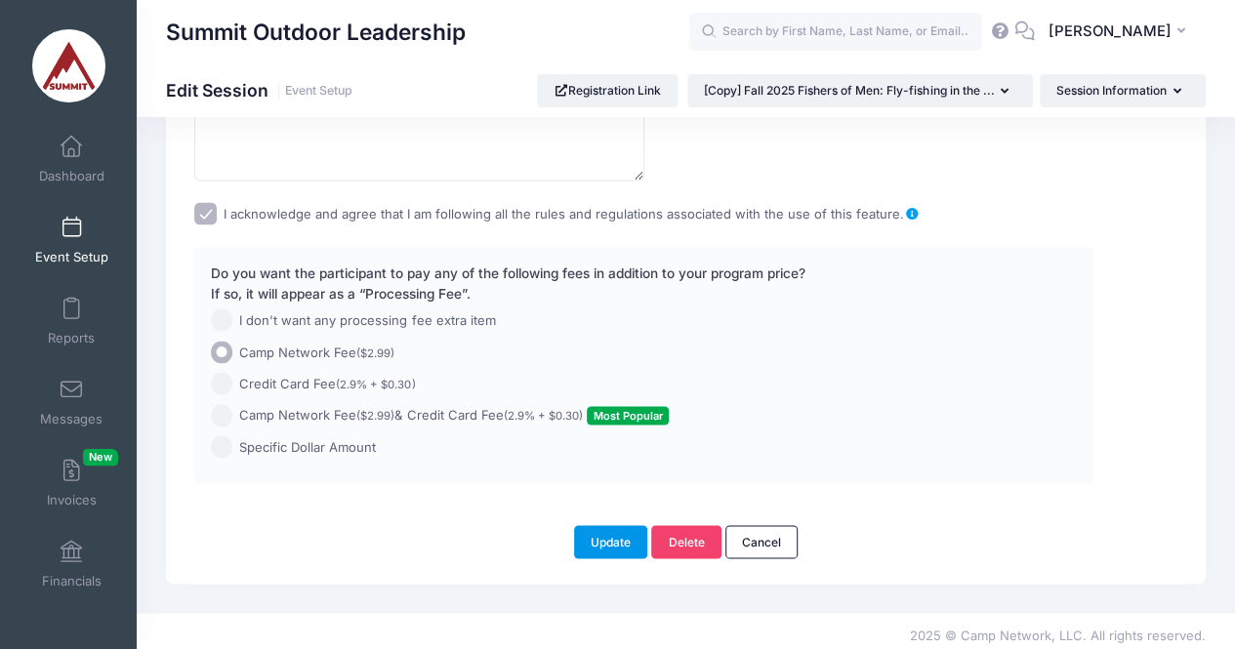
click at [602, 540] on button "Update" at bounding box center [611, 541] width 74 height 33
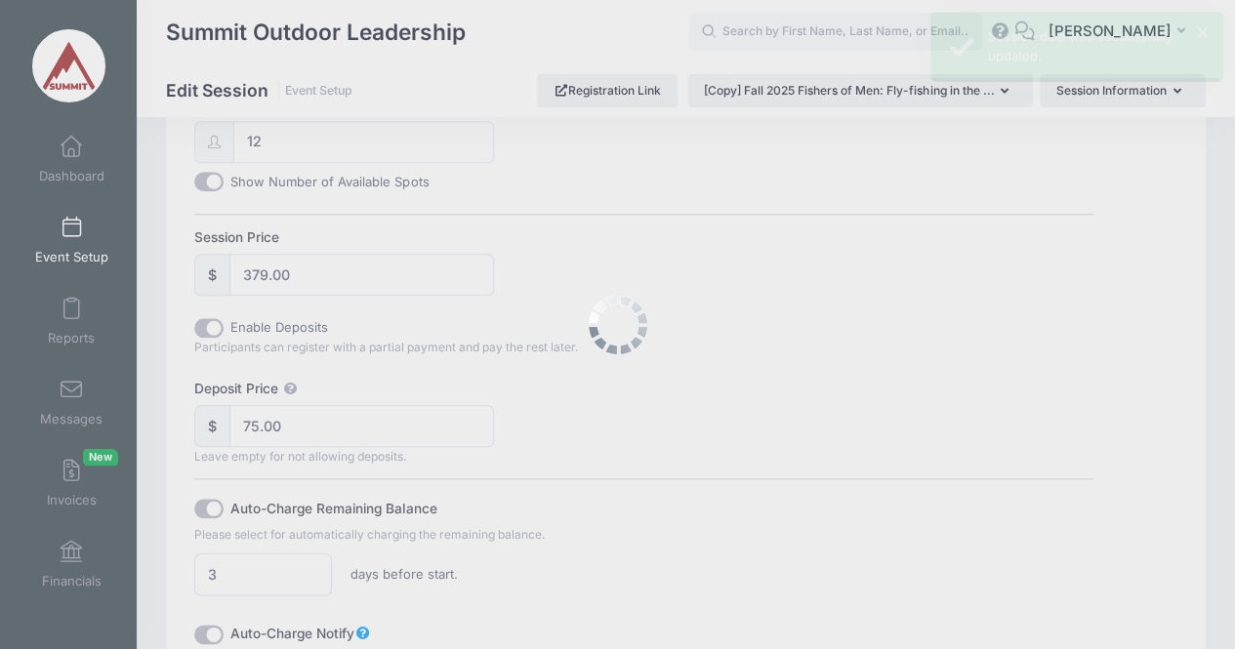
scroll to position [0, 0]
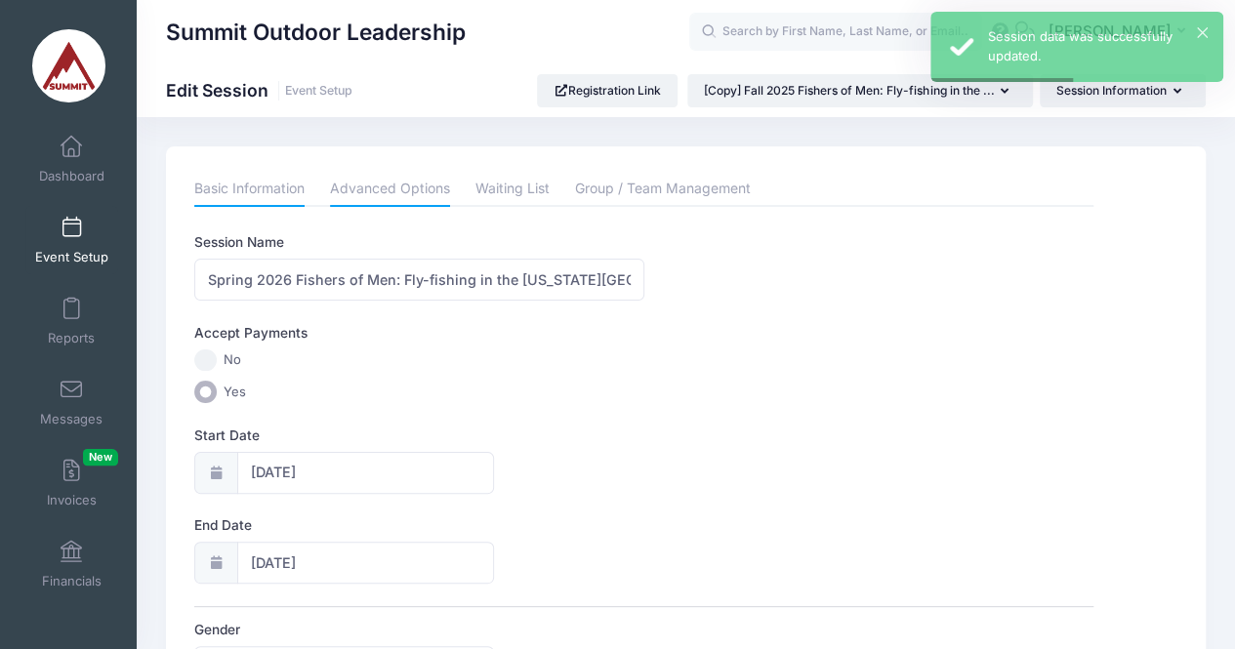
click at [403, 200] on link "Advanced Options" at bounding box center [390, 189] width 120 height 35
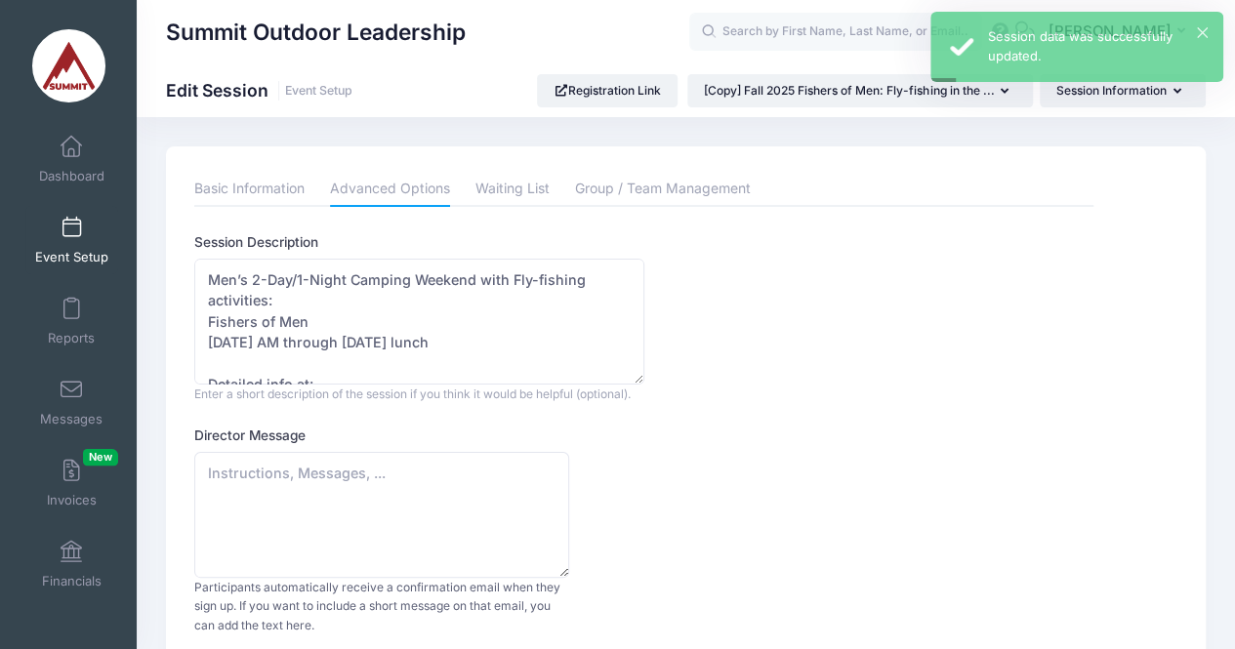
scroll to position [104, 0]
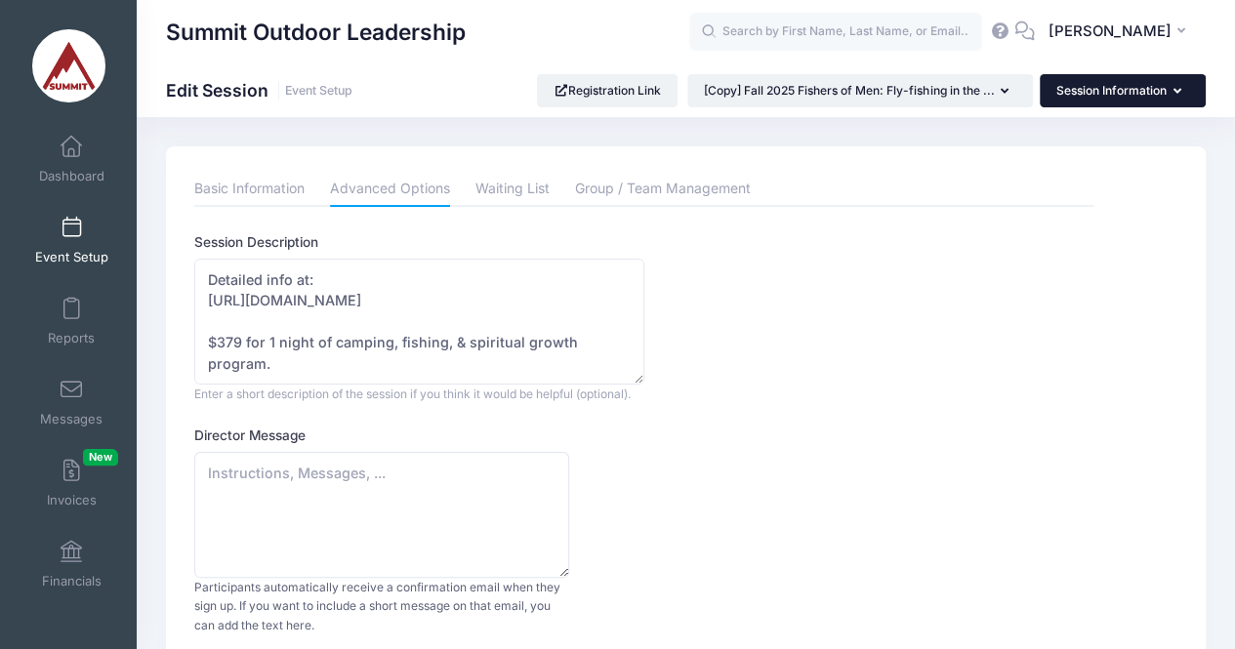
click at [1111, 93] on button "Session Information" at bounding box center [1123, 90] width 166 height 33
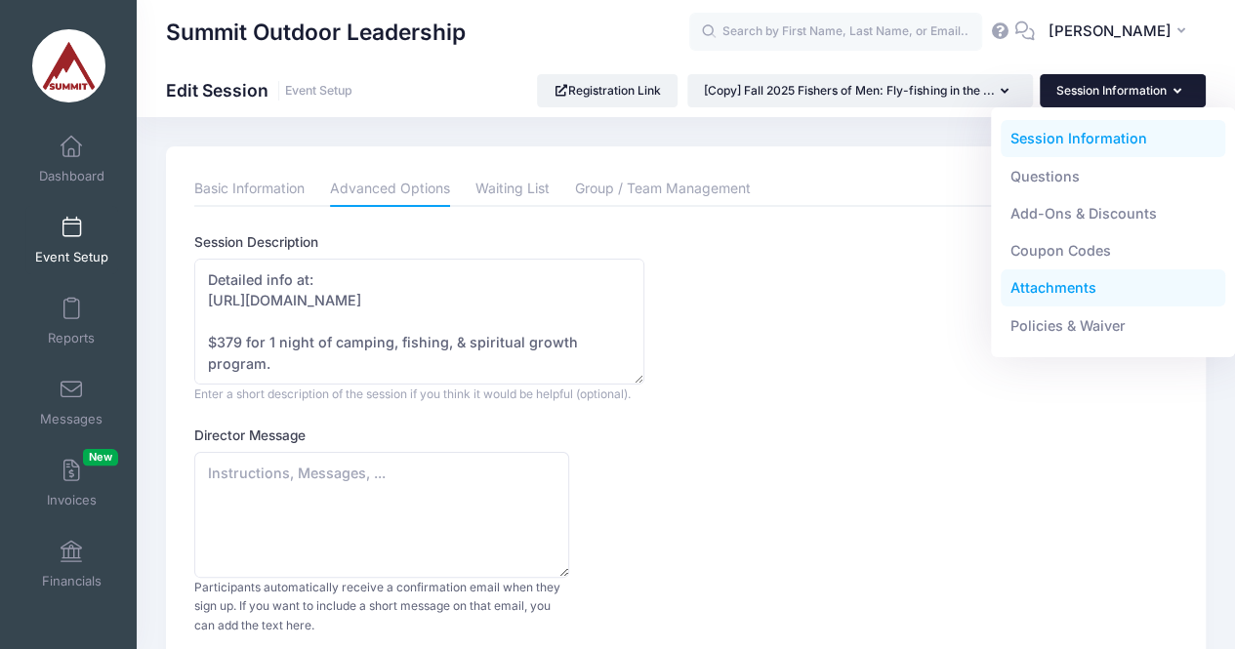
click at [1068, 290] on link "Attachments" at bounding box center [1113, 287] width 225 height 37
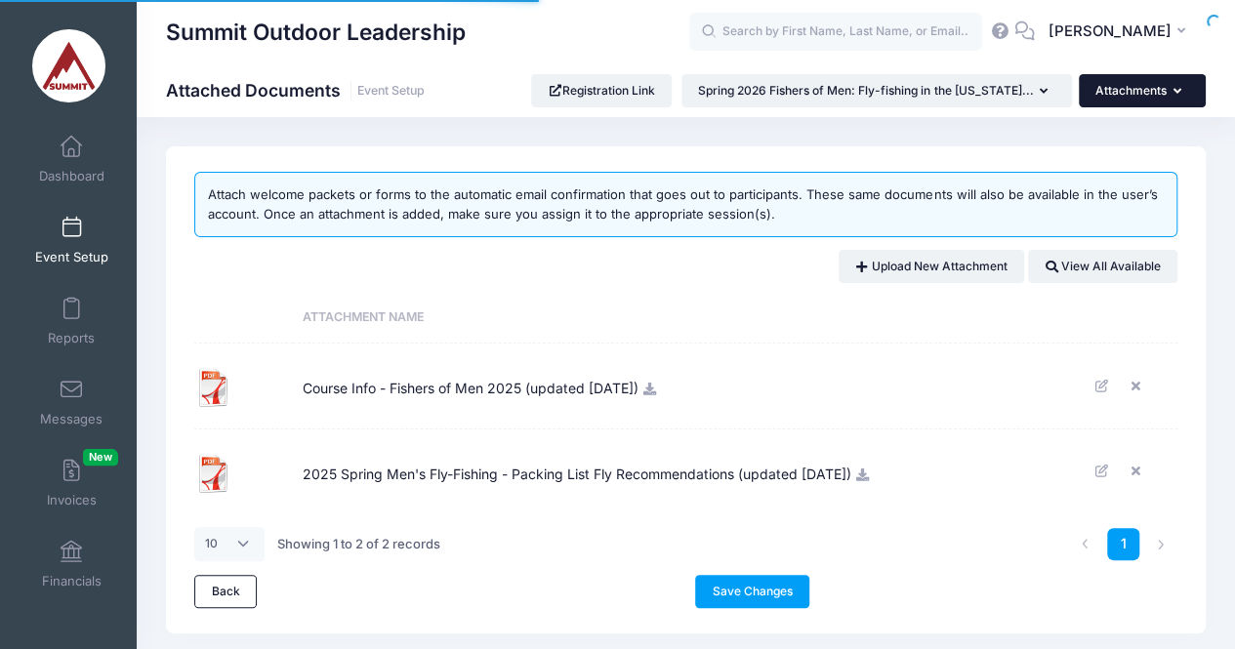
click at [1113, 105] on button "Attachments" at bounding box center [1142, 90] width 127 height 33
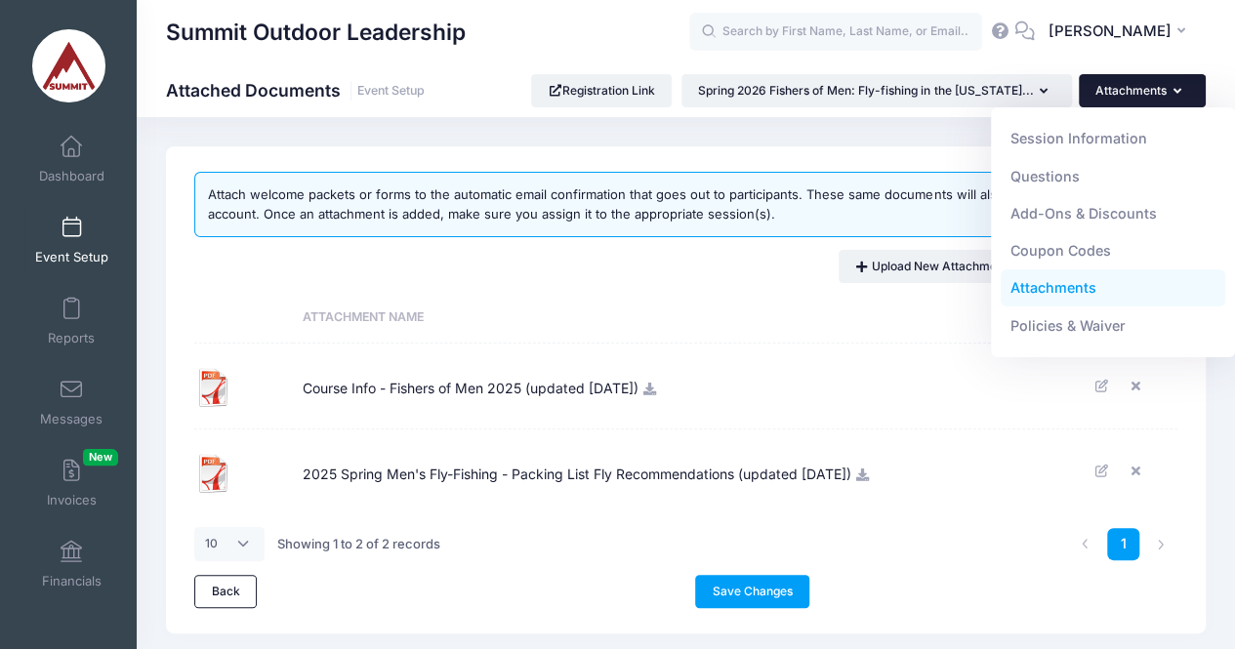
click at [716, 266] on div "Upload New Attachment View All Available" at bounding box center [685, 266] width 983 height 33
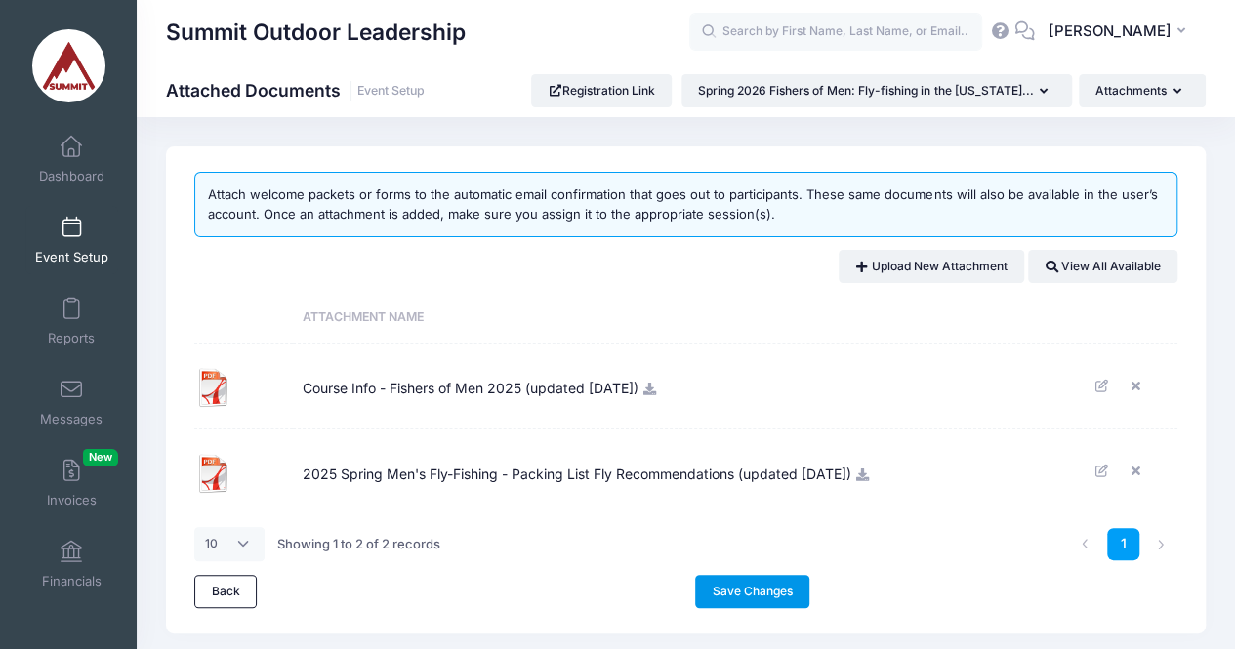
click at [720, 580] on link "Save Changes" at bounding box center [752, 591] width 114 height 33
click at [71, 234] on span at bounding box center [71, 228] width 0 height 21
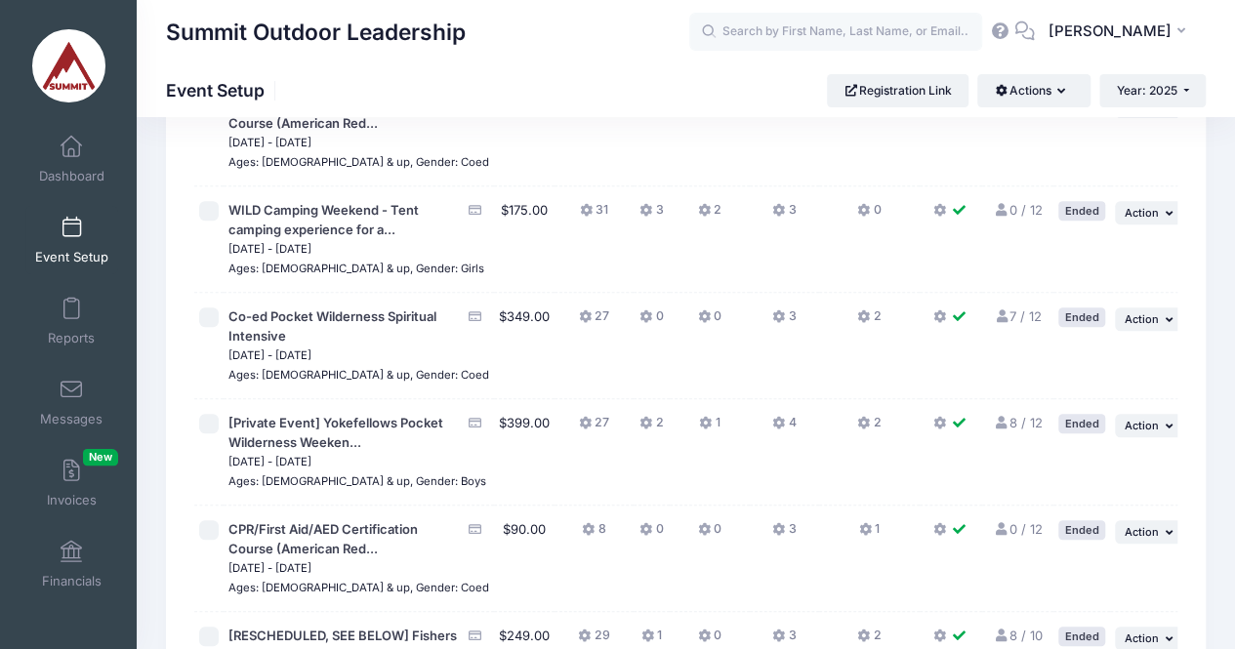
scroll to position [179, 0]
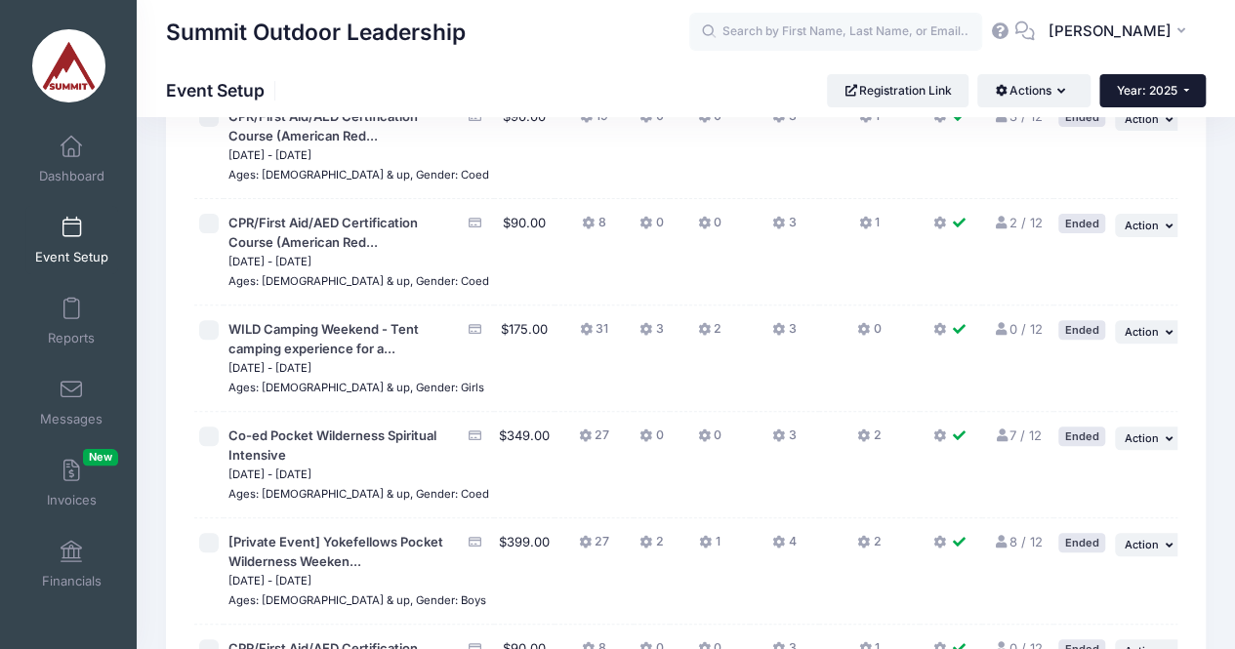
click at [1152, 74] on button "Year: 2025" at bounding box center [1152, 90] width 106 height 33
click at [1123, 128] on link "Year: 2026" at bounding box center [1162, 127] width 127 height 25
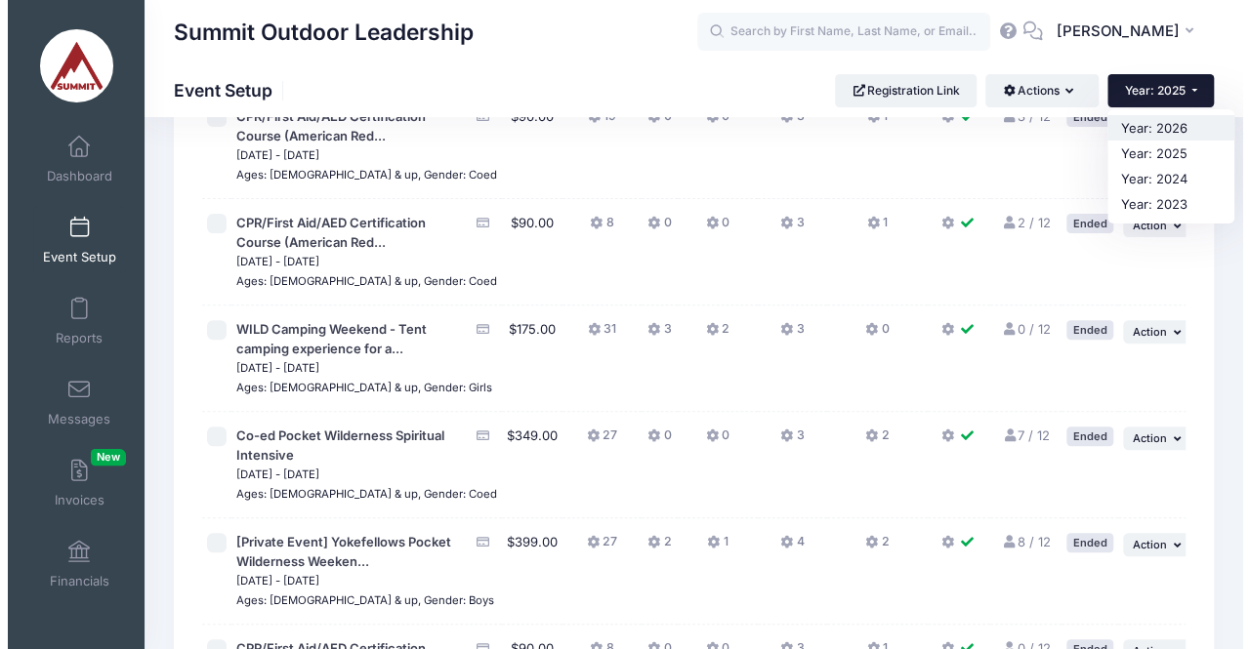
scroll to position [0, 0]
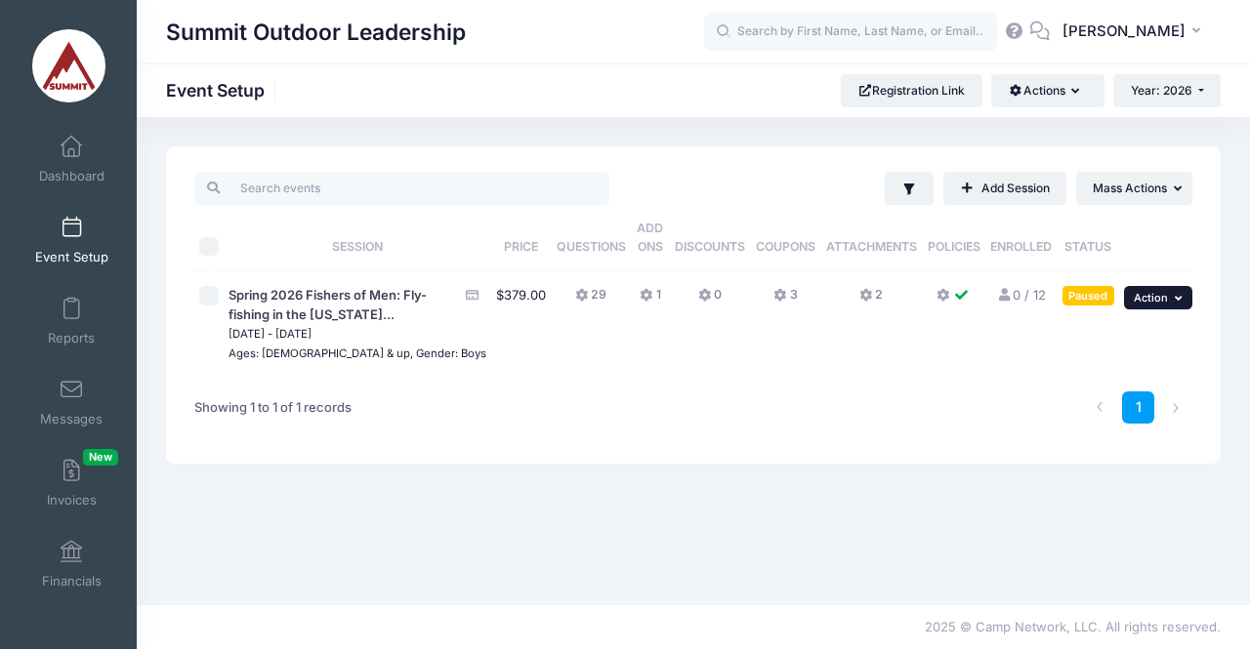
click at [1147, 294] on span "Action" at bounding box center [1150, 298] width 34 height 14
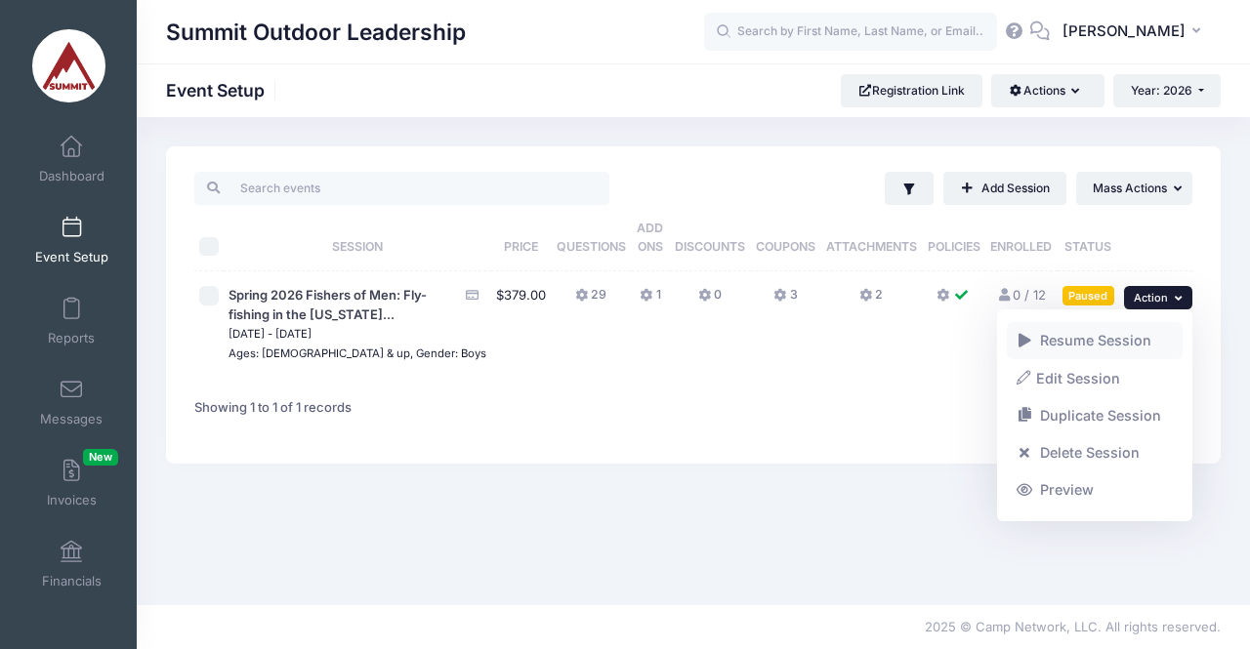
click at [1113, 339] on link "Resume Session" at bounding box center [1094, 340] width 177 height 37
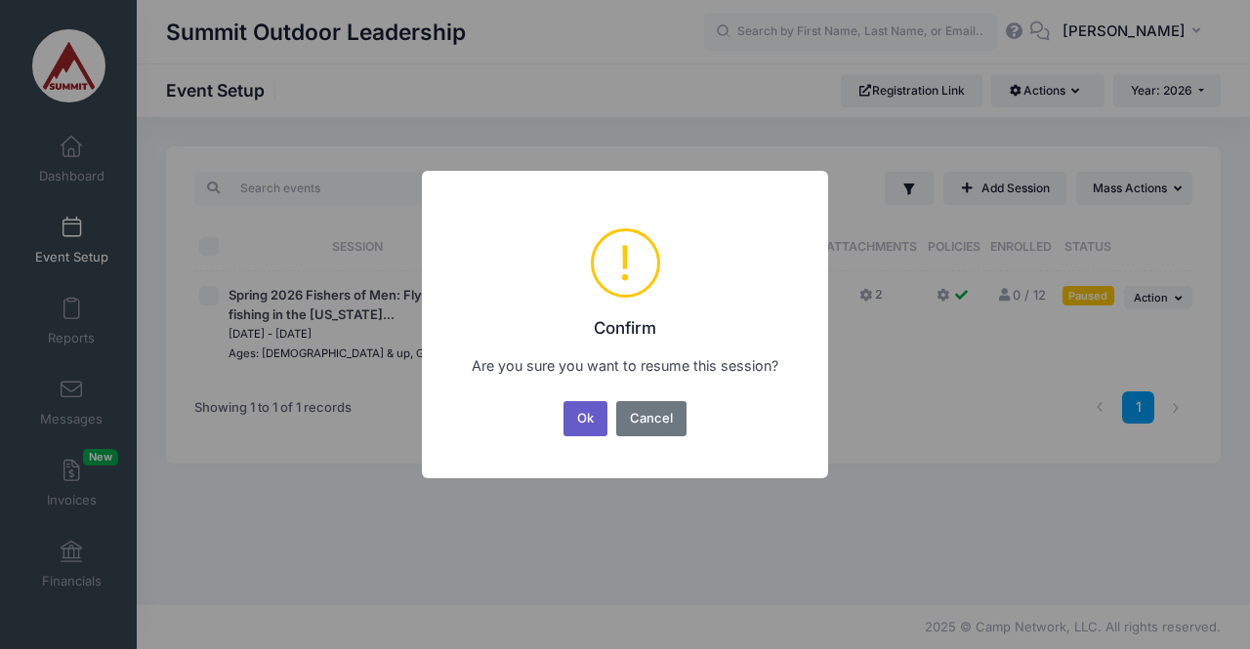
click at [586, 407] on button "Ok" at bounding box center [585, 418] width 45 height 35
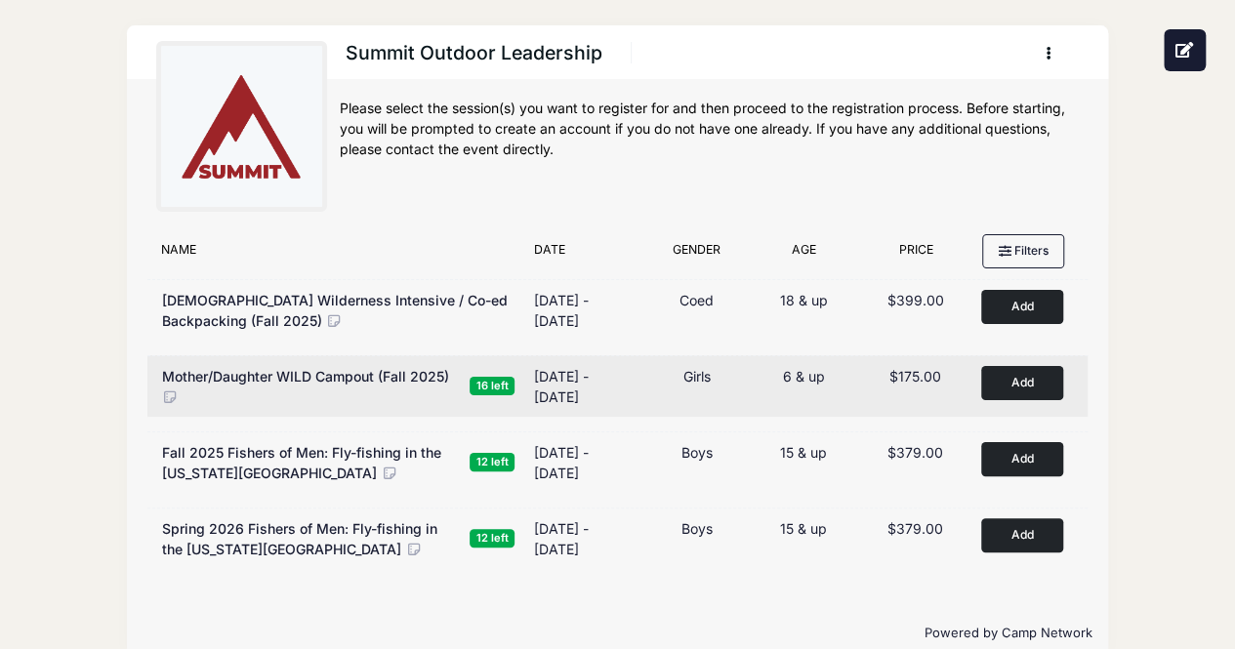
click at [168, 390] on icon at bounding box center [171, 397] width 18 height 14
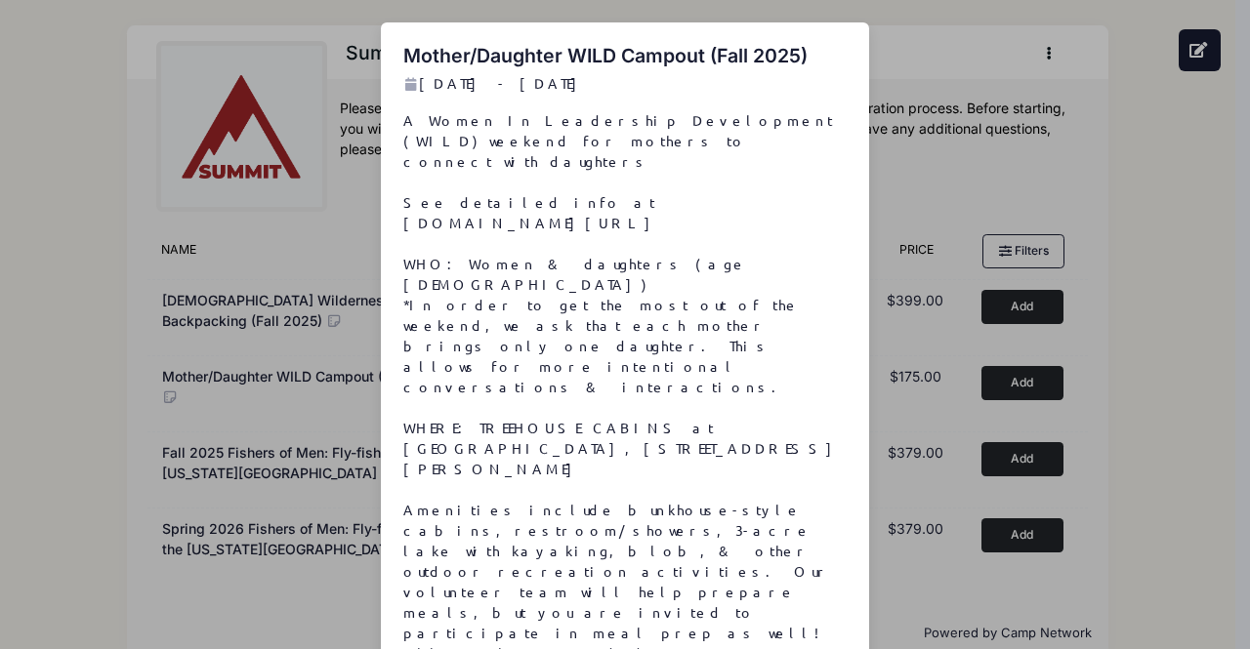
click at [207, 422] on div "Mother/Daughter WILD Campout (Fall 2025) [DATE] - [DATE] Close" at bounding box center [625, 324] width 1250 height 649
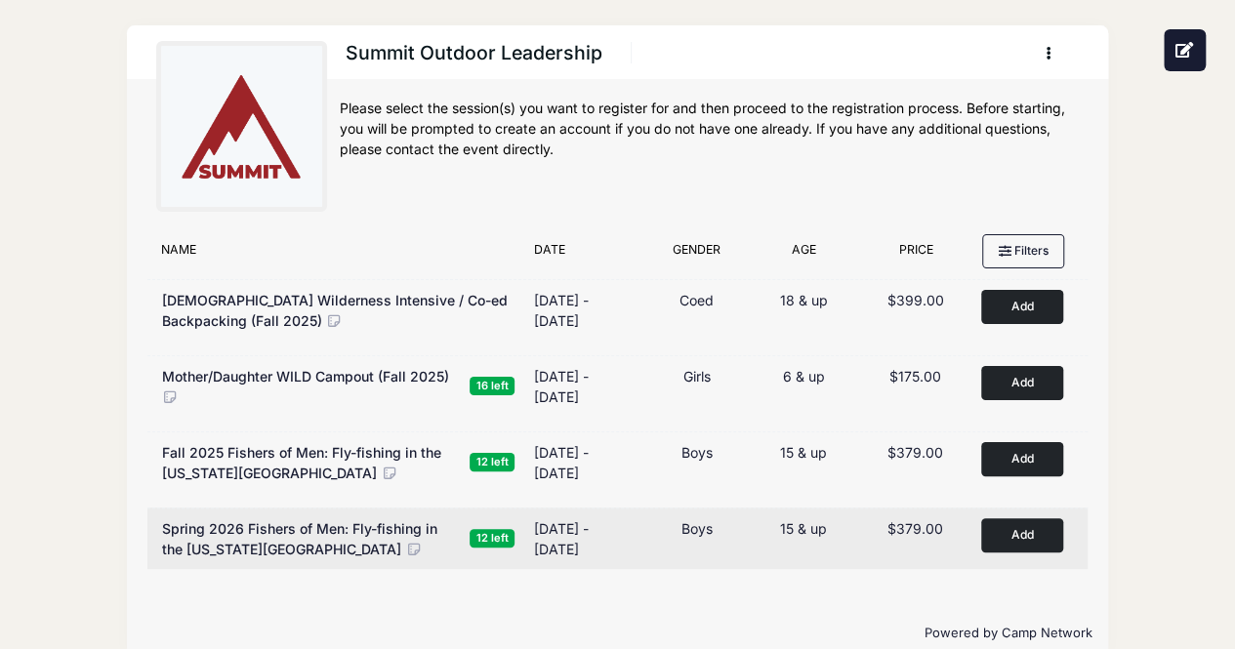
click at [405, 543] on icon at bounding box center [414, 550] width 18 height 14
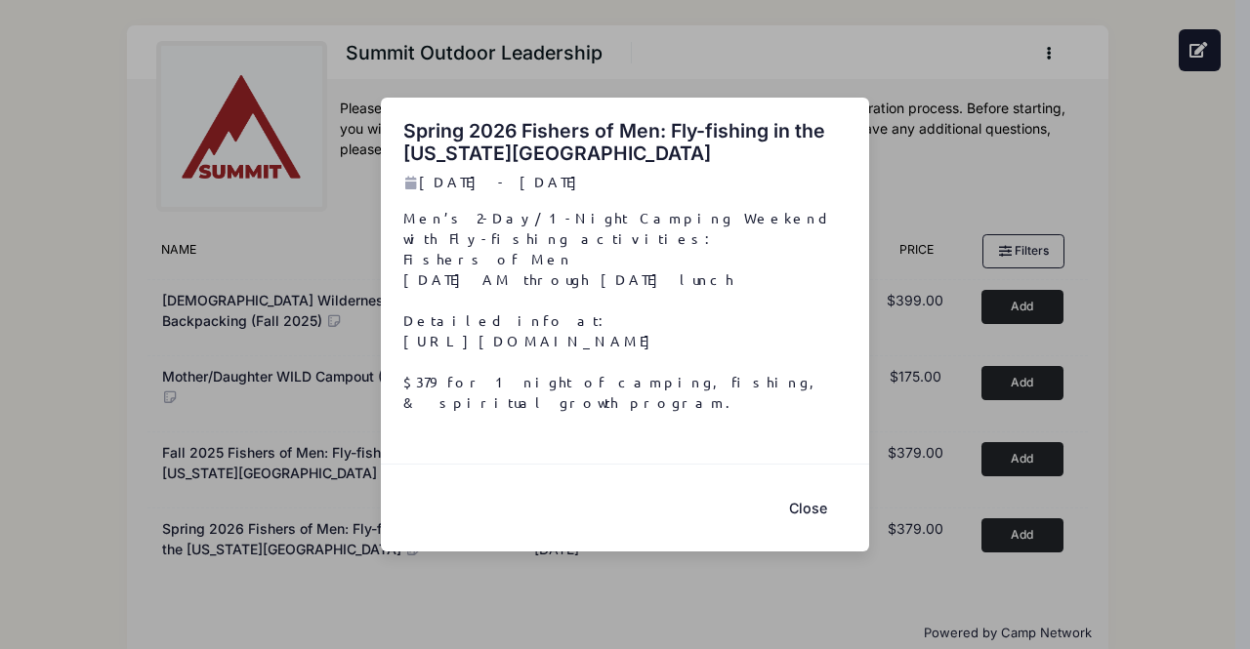
click at [293, 469] on div "Spring 2026 Fishers of Men: Fly-fishing in the [US_STATE][GEOGRAPHIC_DATA] [DAT…" at bounding box center [625, 324] width 1250 height 649
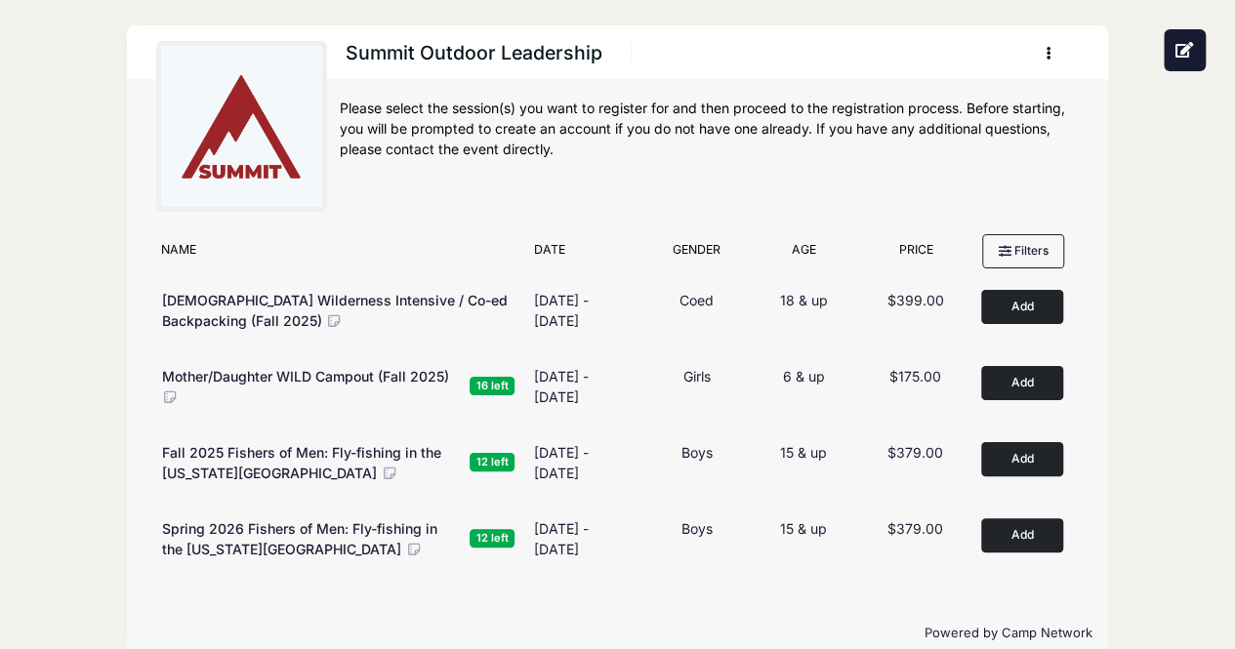
click at [381, 469] on icon at bounding box center [390, 474] width 18 height 14
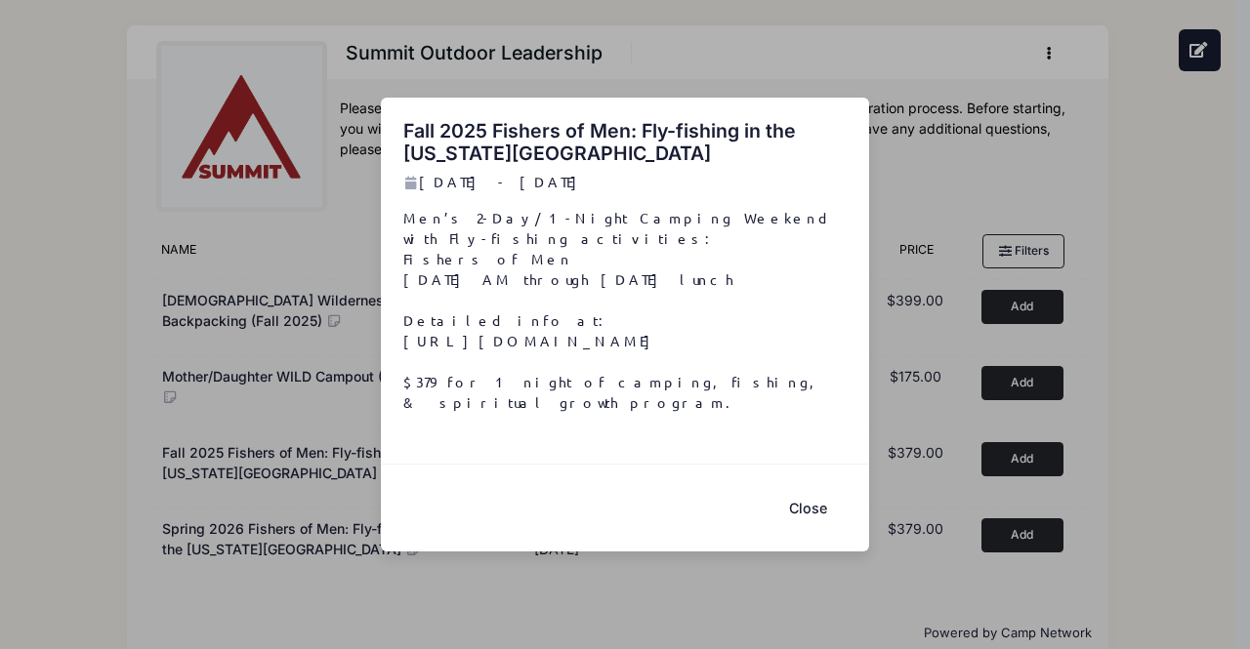
click at [293, 469] on div "Fall 2025 Fishers of Men: Fly-fishing in the [US_STATE][GEOGRAPHIC_DATA] [DATE]…" at bounding box center [625, 324] width 1250 height 649
